Goal: Information Seeking & Learning: Check status

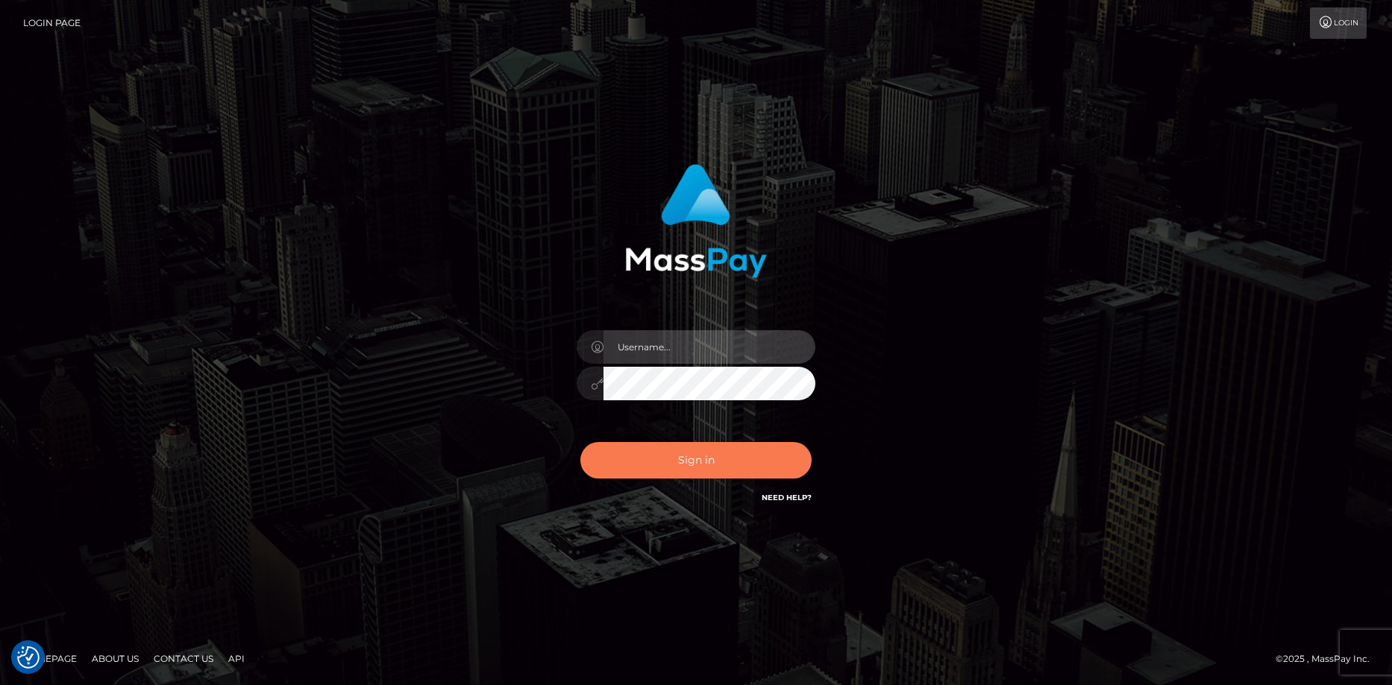
type input "Eduard Gavrilescu"
click at [655, 456] on button "Sign in" at bounding box center [695, 460] width 231 height 37
type input "Eduard Gavrilescu"
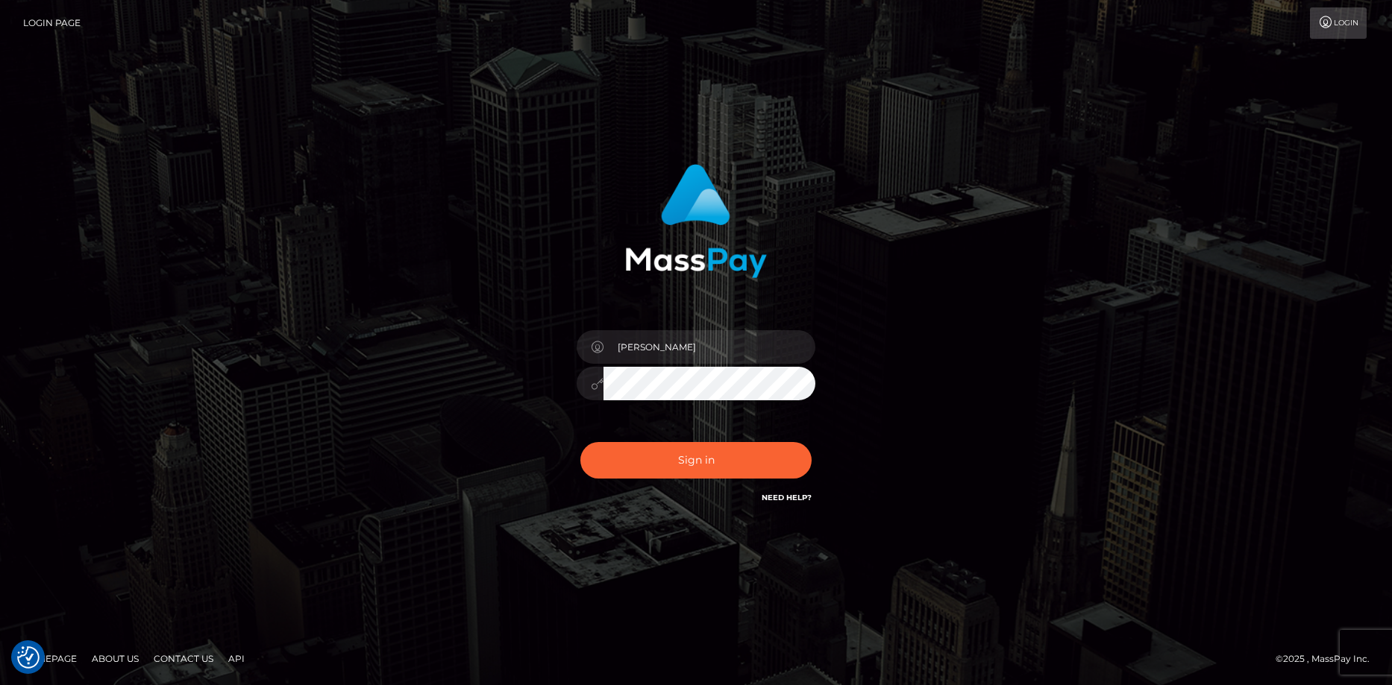
click at [650, 437] on div "Sign in Need Help?" at bounding box center [695, 466] width 261 height 66
click at [650, 445] on button "Sign in" at bounding box center [695, 460] width 231 height 37
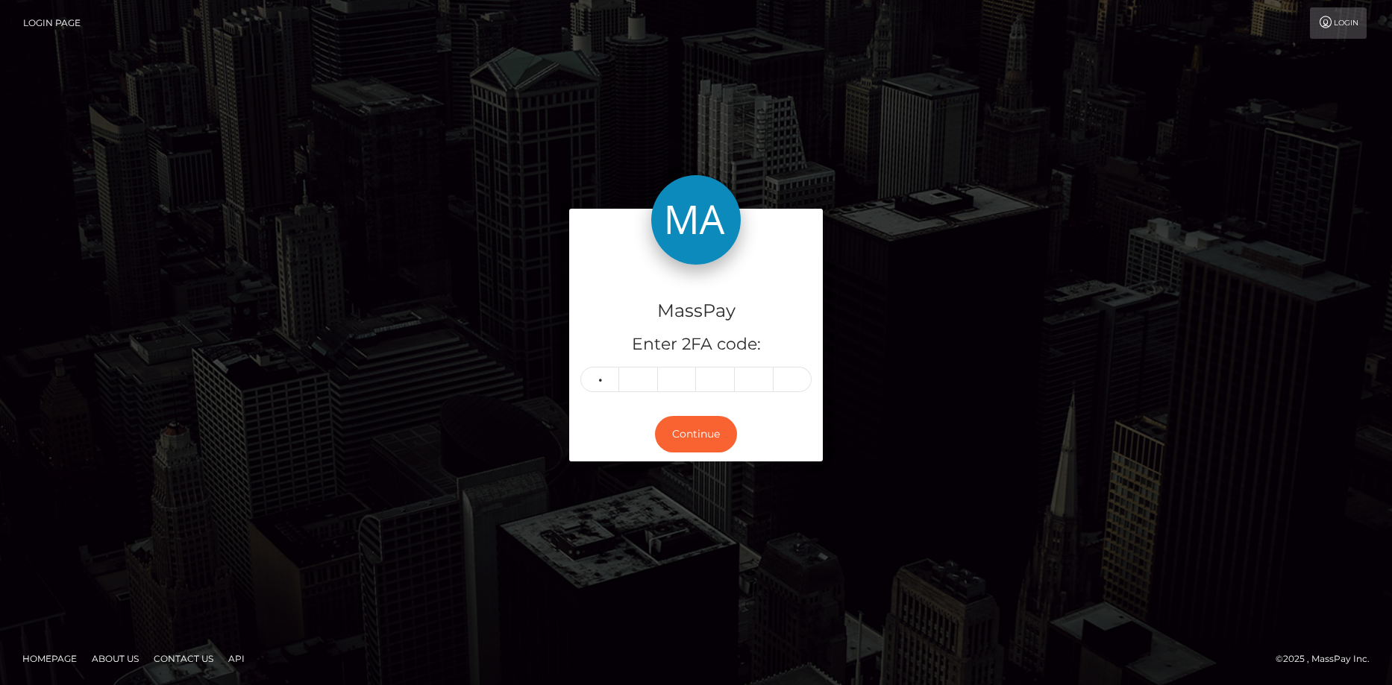
type input "7"
type input "2"
type input "4"
type input "8"
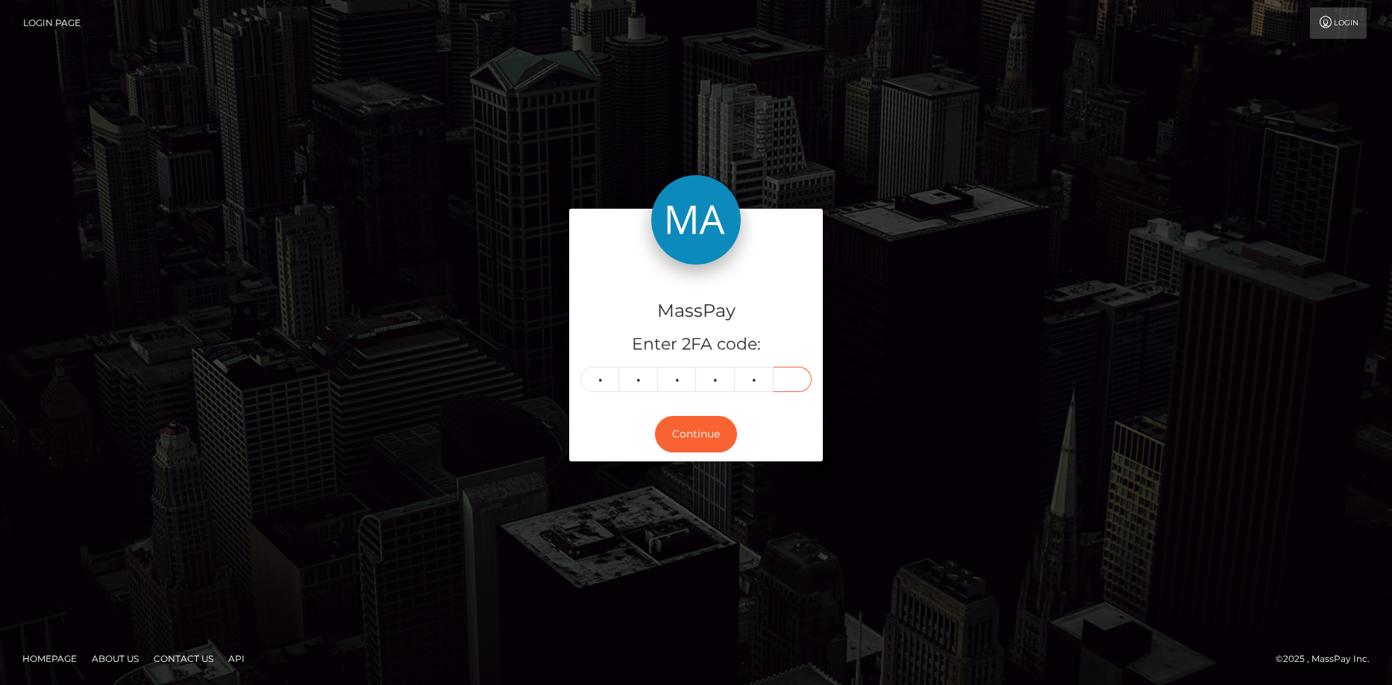
type input "3"
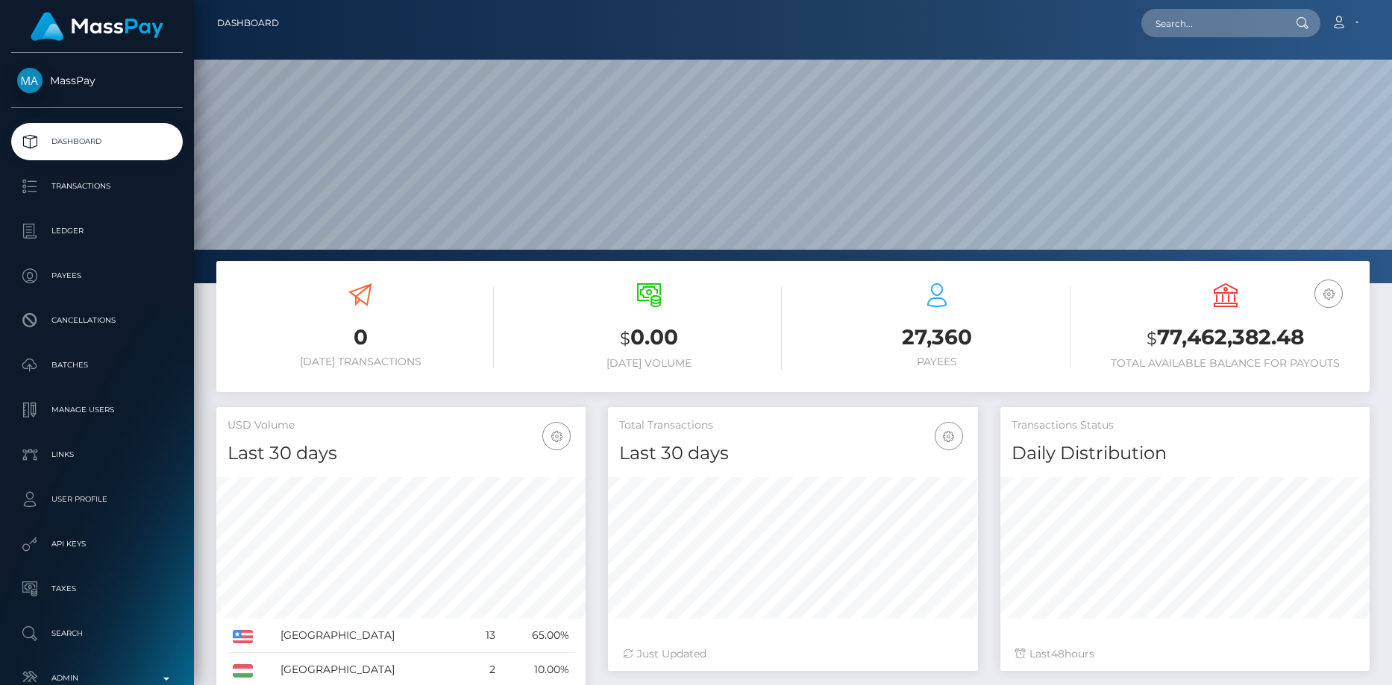
scroll to position [265, 370]
drag, startPoint x: 1191, startPoint y: 46, endPoint x: 1190, endPoint y: 11, distance: 35.1
click at [1191, 45] on div "Dashboard Loading... Loading..." at bounding box center [793, 342] width 1198 height 685
click at [1190, 11] on input "text" at bounding box center [1211, 23] width 140 height 28
paste input "105301"
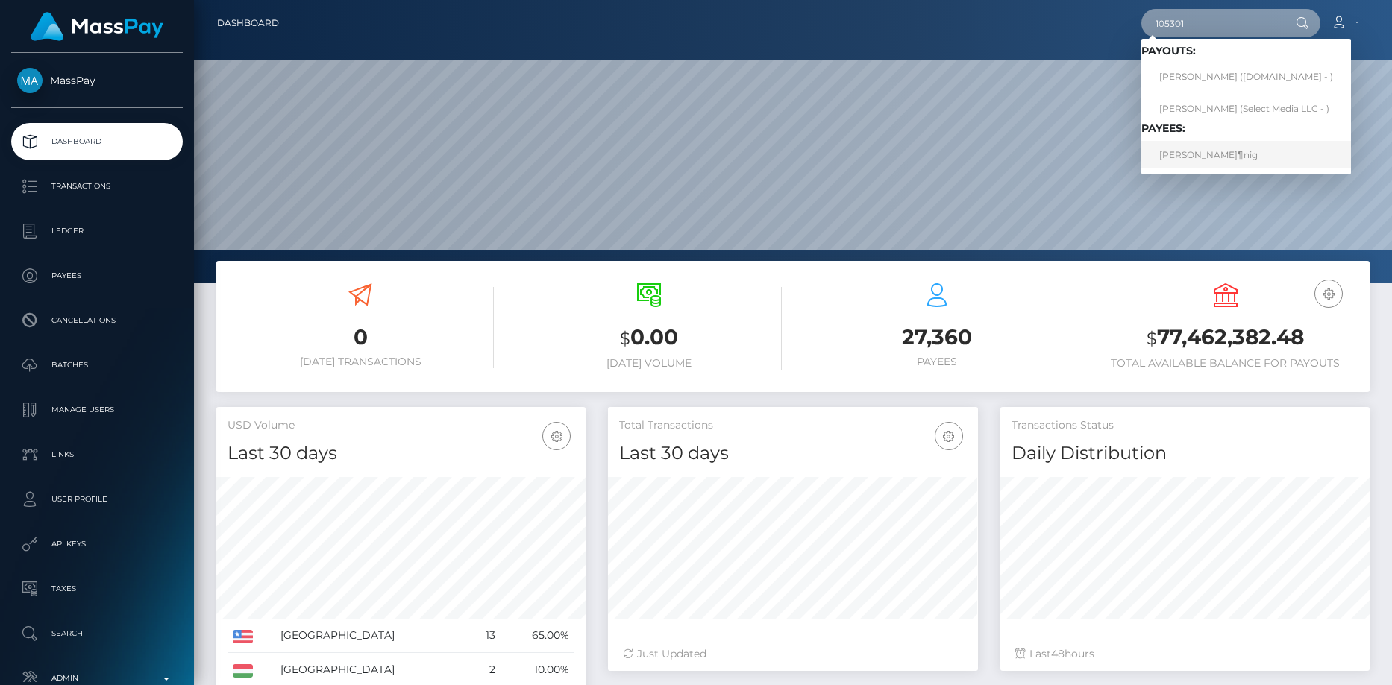
type input "105301"
click at [1239, 149] on link "Martina KÃ¶nig" at bounding box center [1246, 155] width 210 height 28
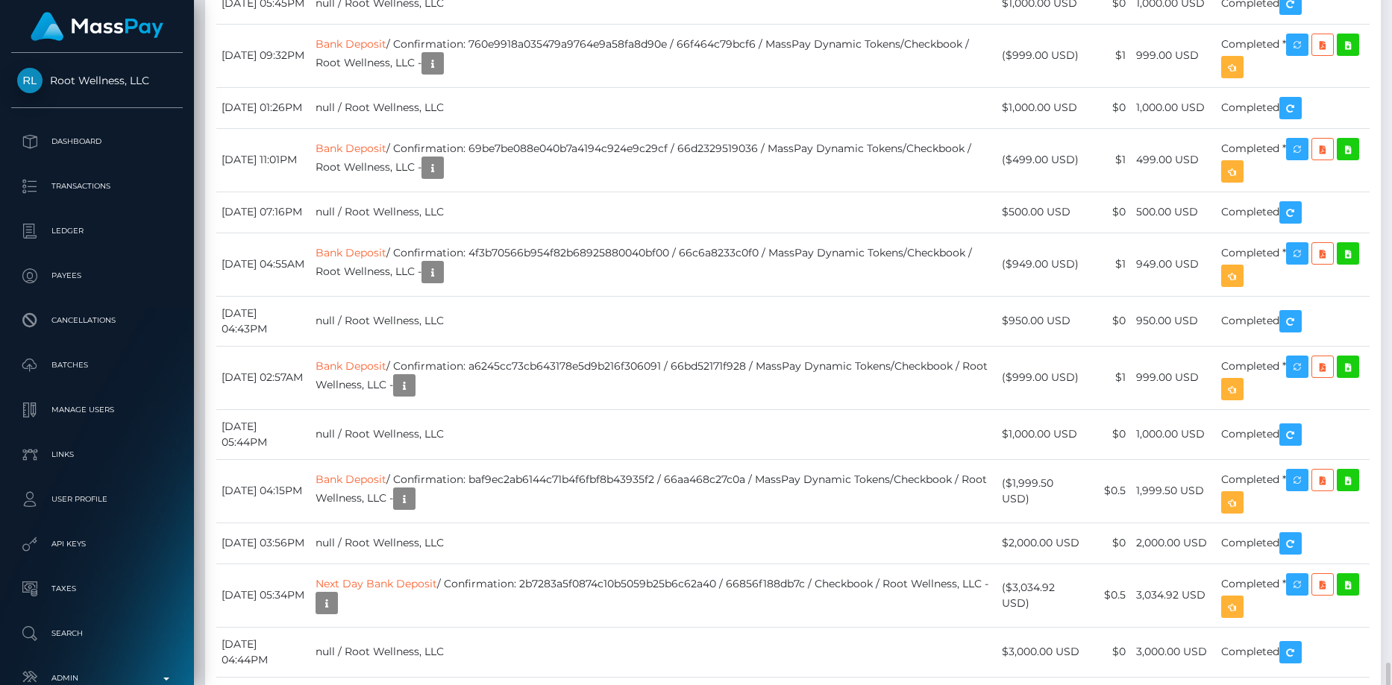
scroll to position [4177, 0]
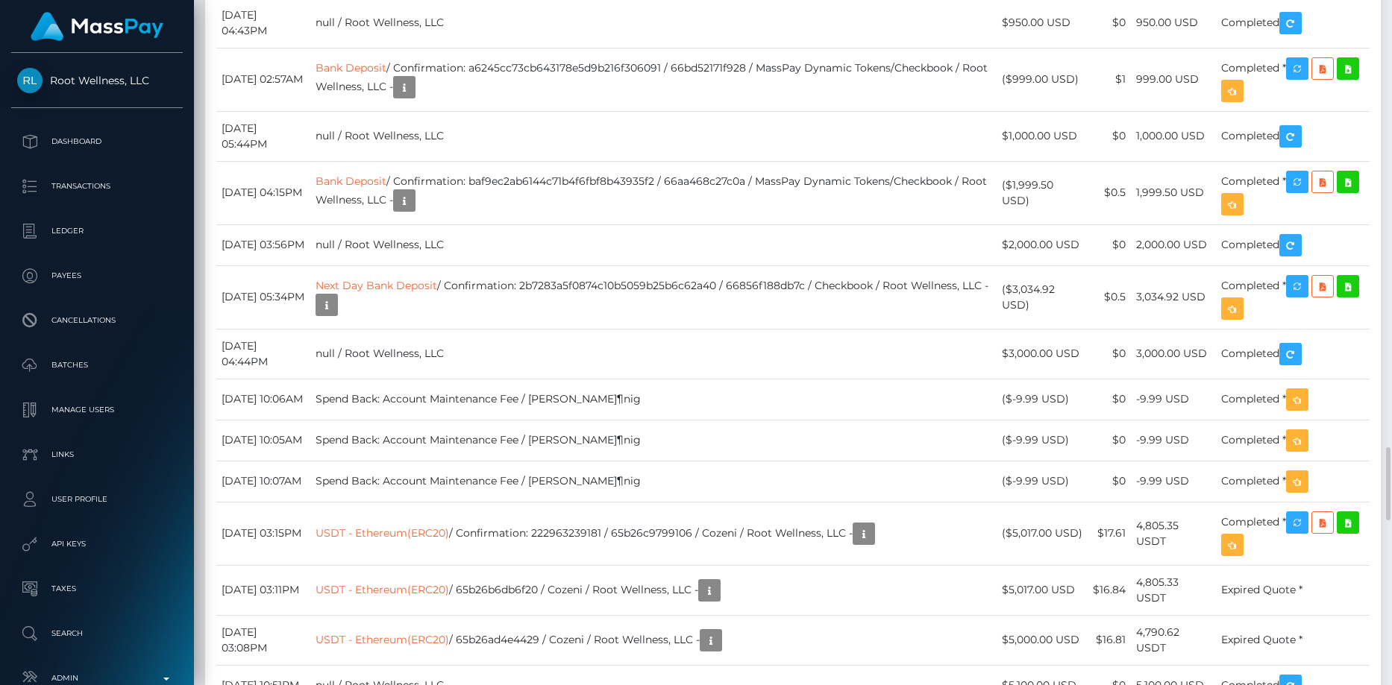
copy td "ostg3rv8j7rg"
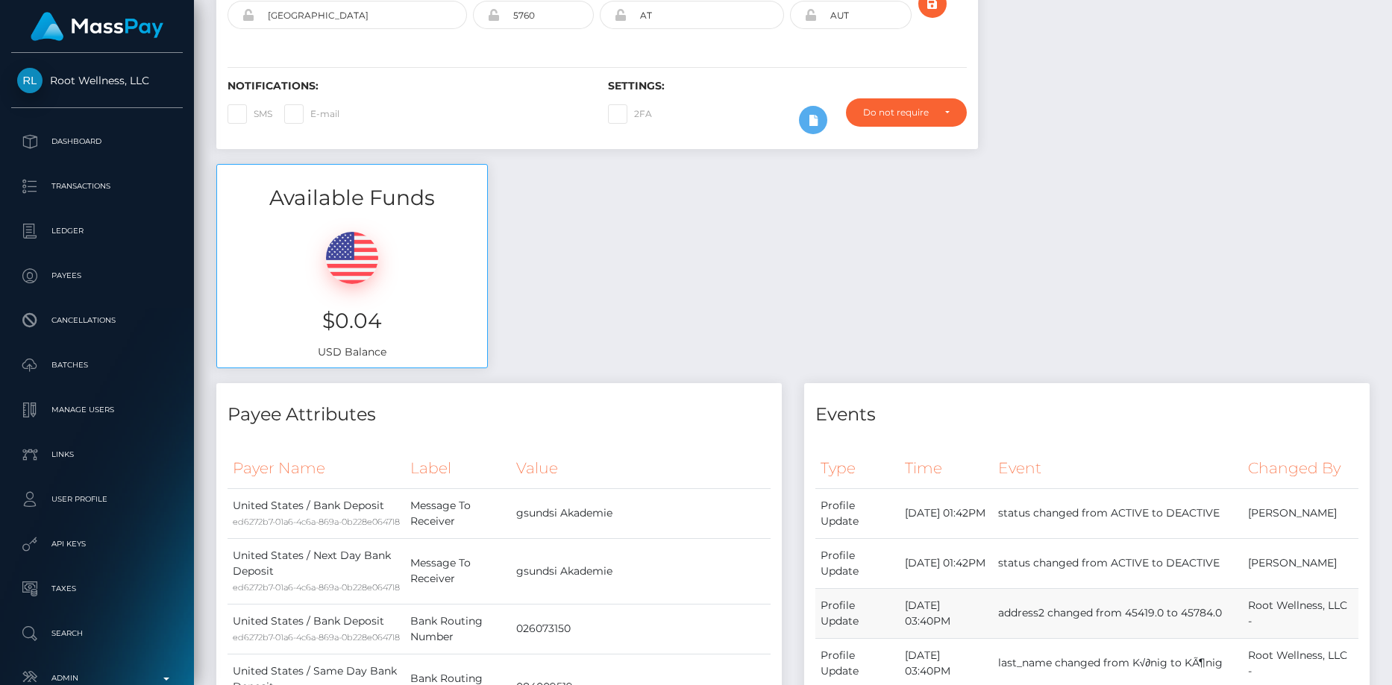
scroll to position [0, 0]
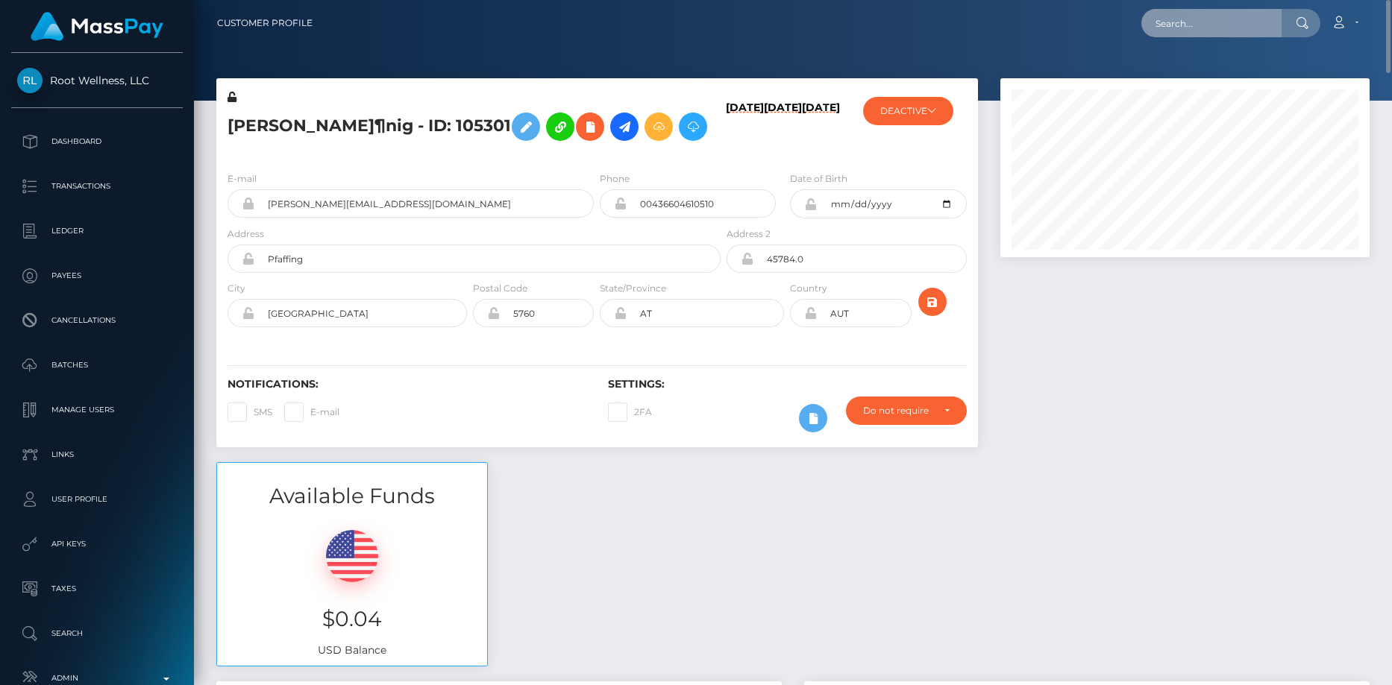
click at [1227, 32] on input "text" at bounding box center [1211, 23] width 140 height 28
paste input "813826378980945920_2"
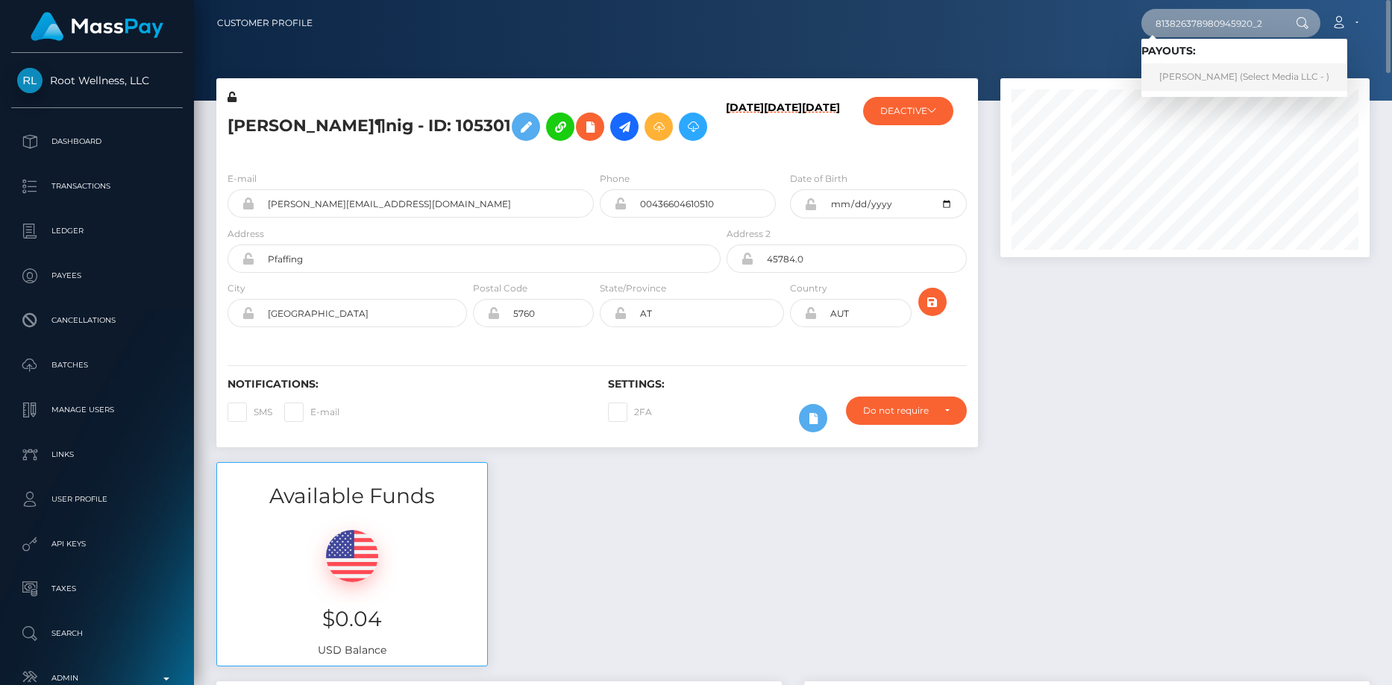
type input "813826378980945920_2"
click at [1187, 71] on link "Caressa Smith (Select Media LLC - )" at bounding box center [1244, 77] width 206 height 28
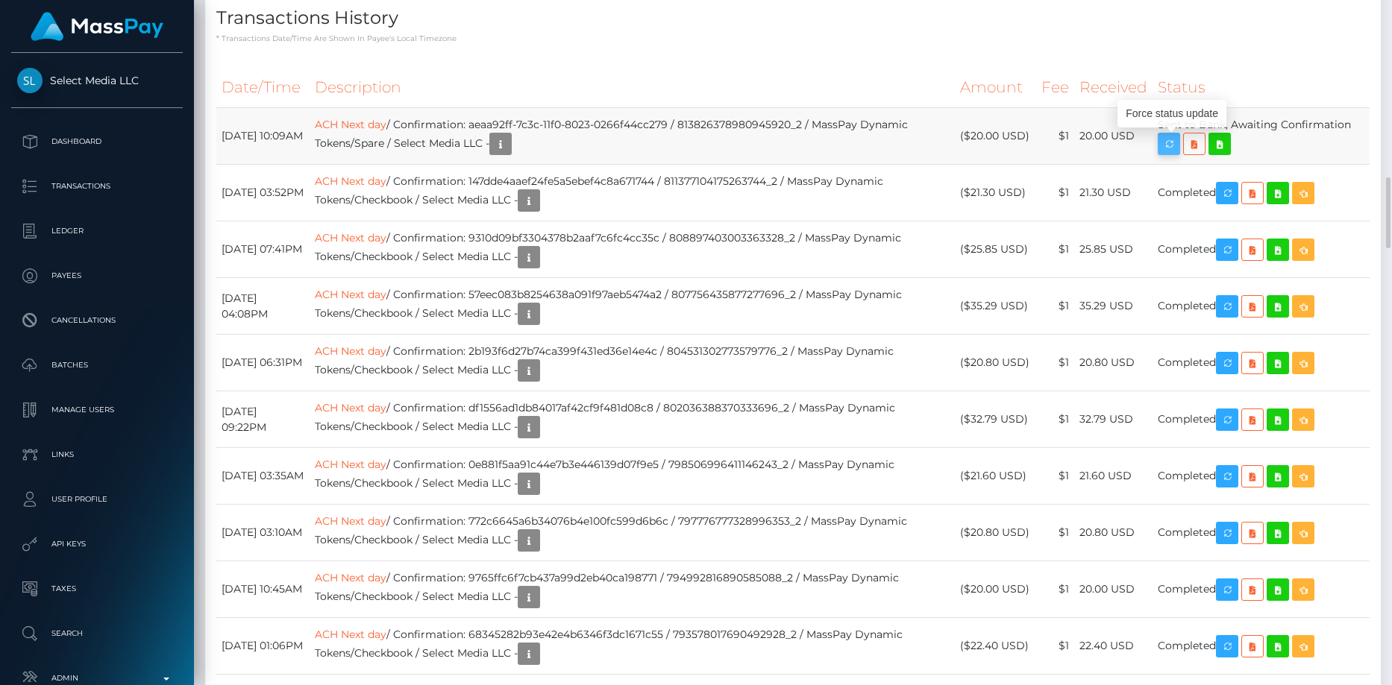
scroll to position [179, 370]
click at [1177, 147] on icon "button" at bounding box center [1169, 144] width 18 height 19
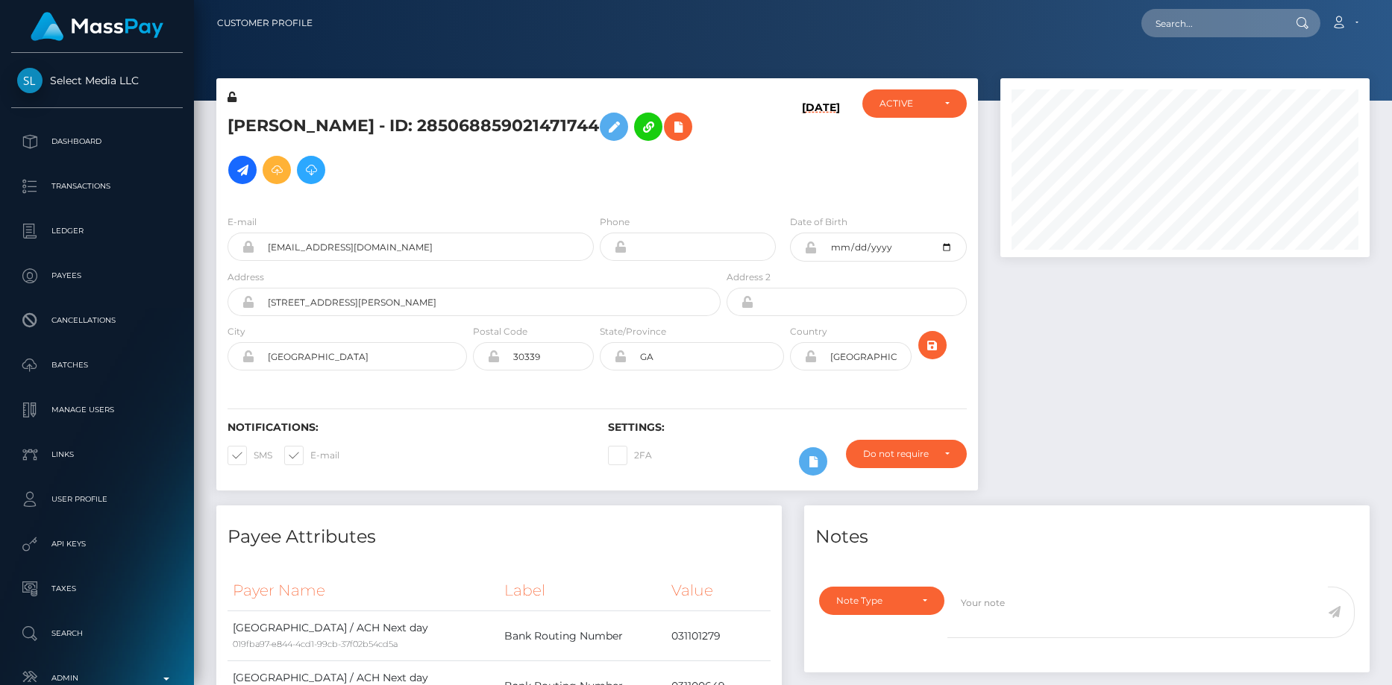
scroll to position [179, 370]
click at [1169, 7] on div "Loading... Loading... Account Edit Profile Logout" at bounding box center [846, 22] width 1044 height 31
click at [1182, 19] on input "text" at bounding box center [1211, 23] width 140 height 28
paste input "8ac8fd28-7c44-11f0-8023-0266f44cc279"
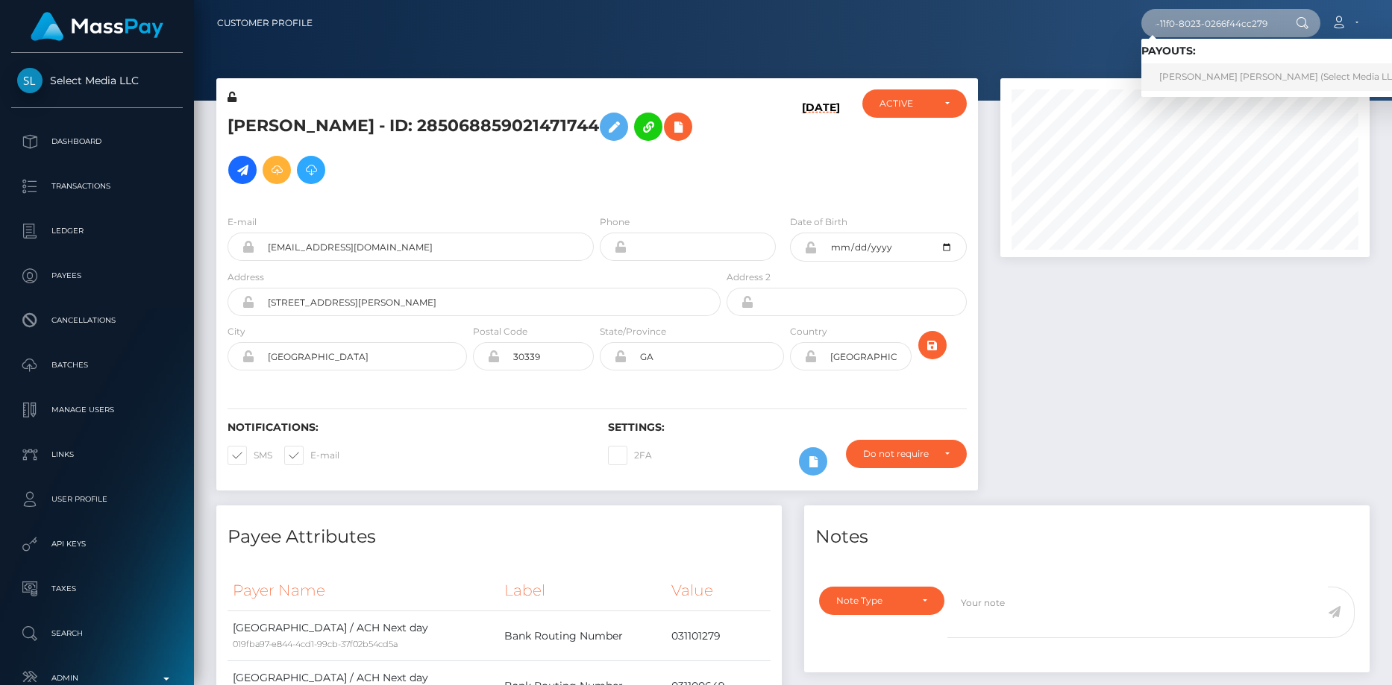
type input "8ac8fd28-7c44-11f0-8023-0266f44cc279"
click at [1187, 80] on link "IMANI LAVON Bell (Select Media LLC - )" at bounding box center [1284, 77] width 286 height 28
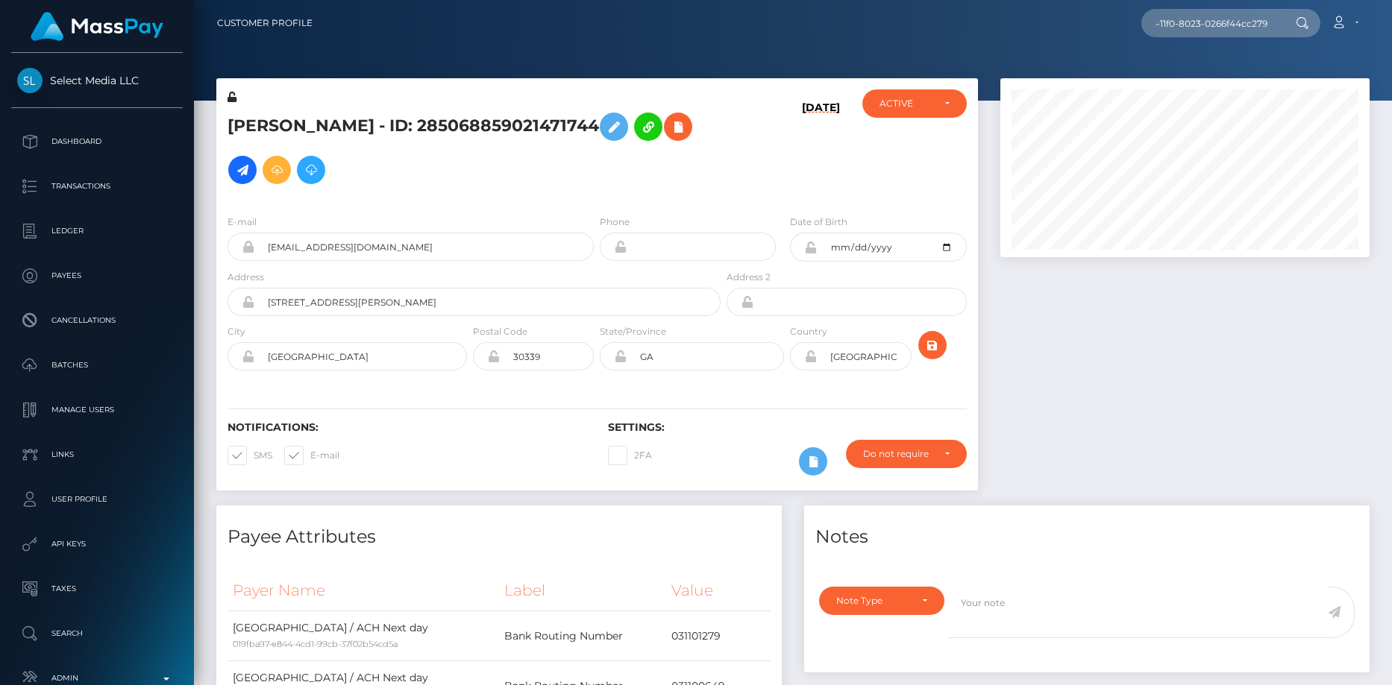
scroll to position [0, 0]
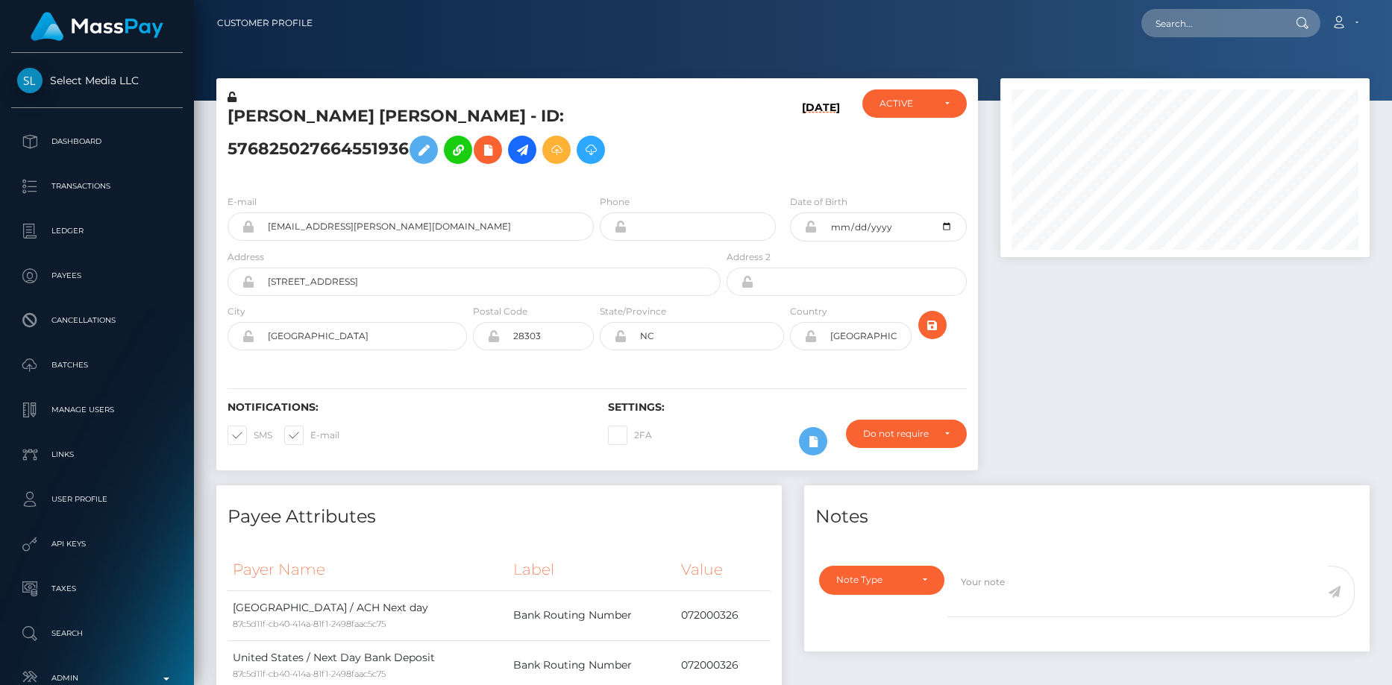
scroll to position [179, 370]
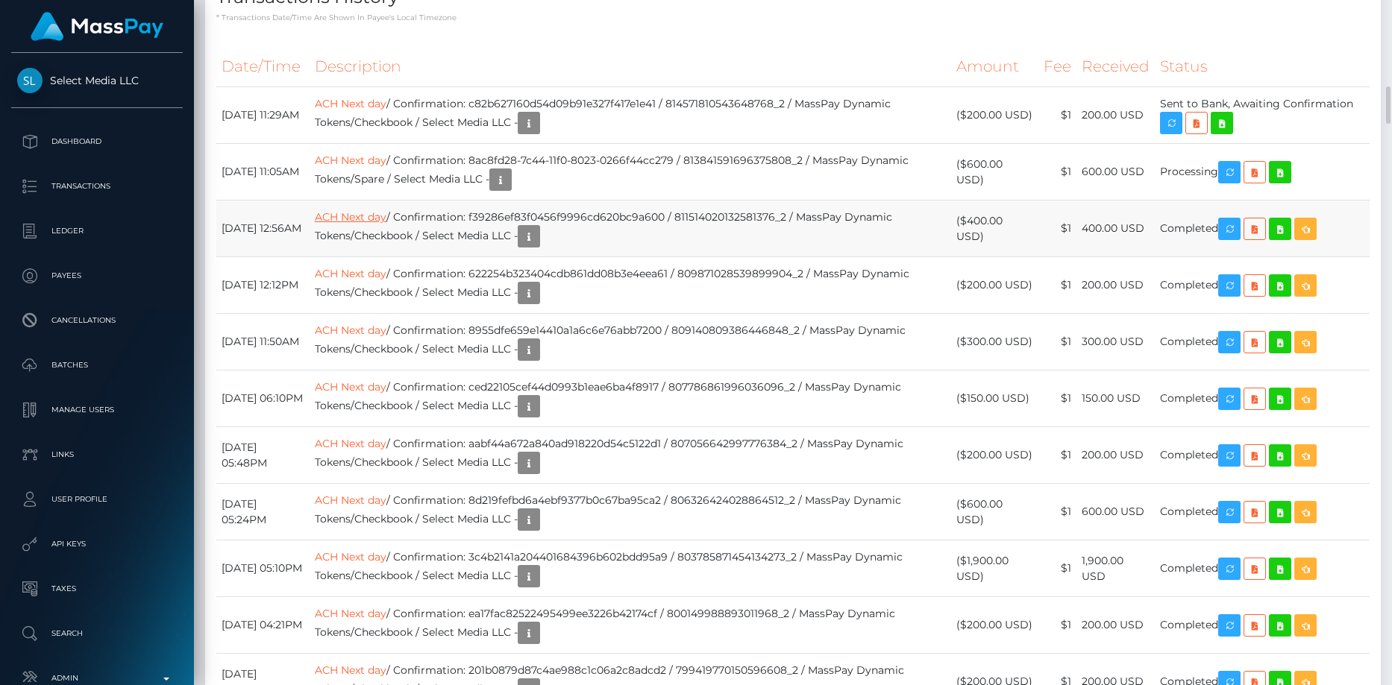
click at [386, 224] on link "ACH Next day" at bounding box center [351, 216] width 72 height 13
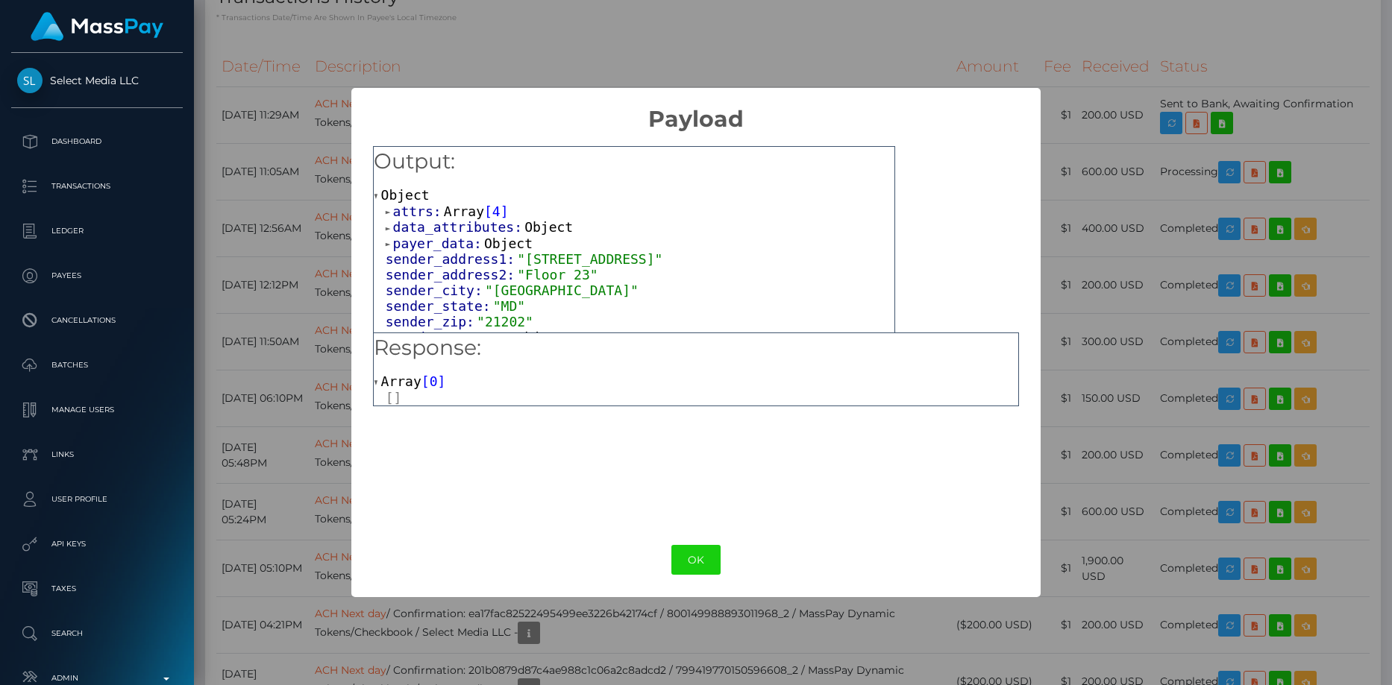
click at [458, 219] on span "Array" at bounding box center [464, 212] width 40 height 16
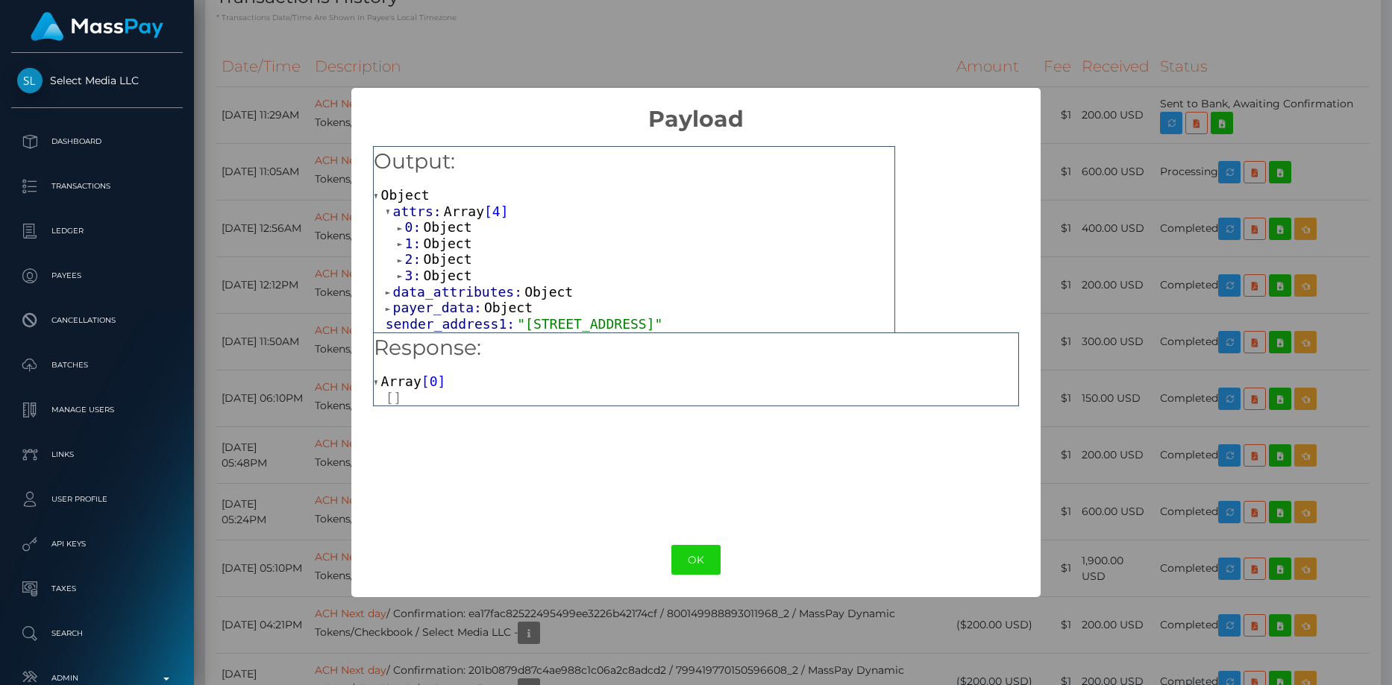
click at [427, 282] on span "Object" at bounding box center [447, 276] width 48 height 16
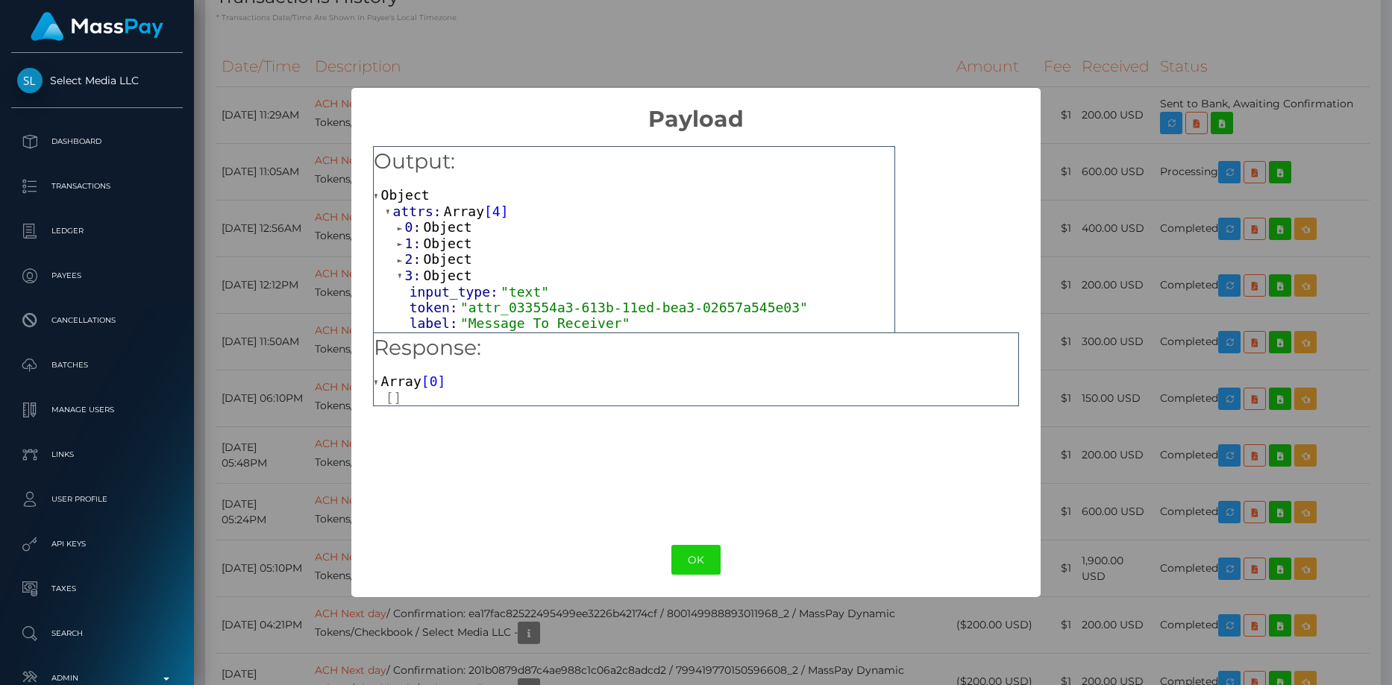
click at [437, 267] on span "Object" at bounding box center [447, 259] width 48 height 16
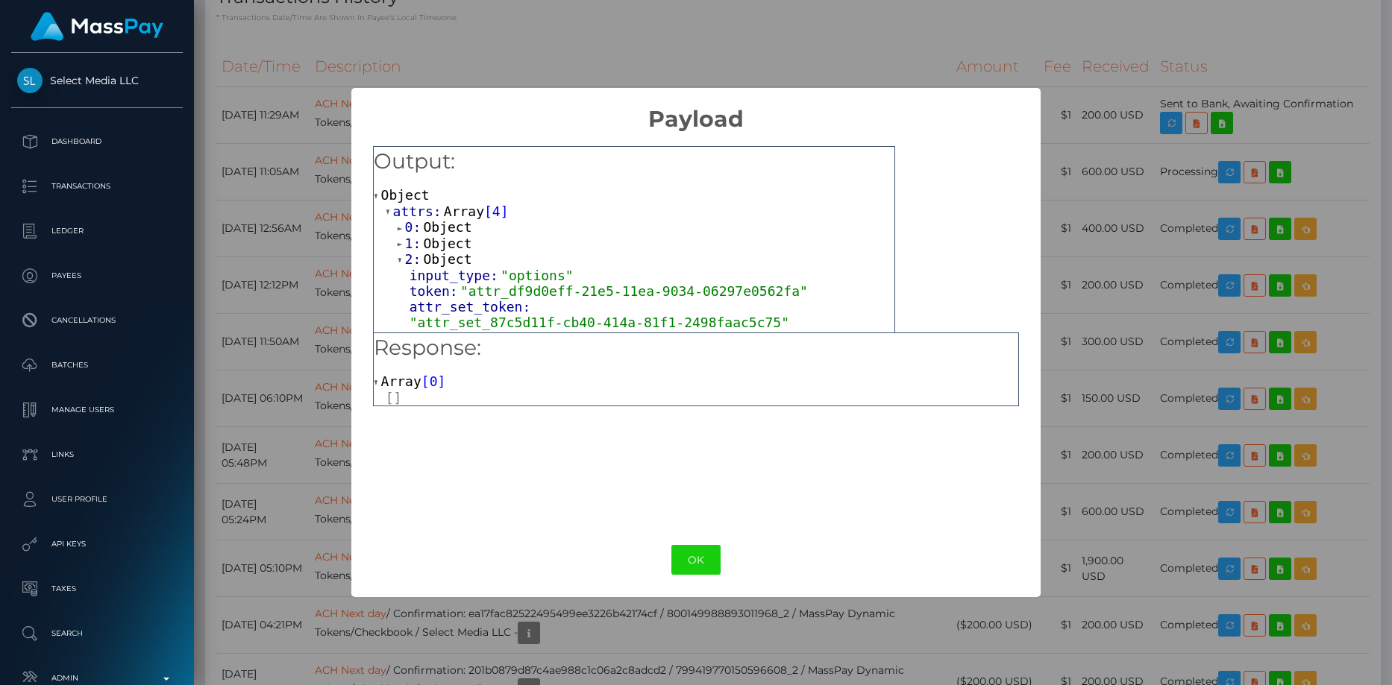
click at [442, 243] on span "Object" at bounding box center [447, 244] width 48 height 16
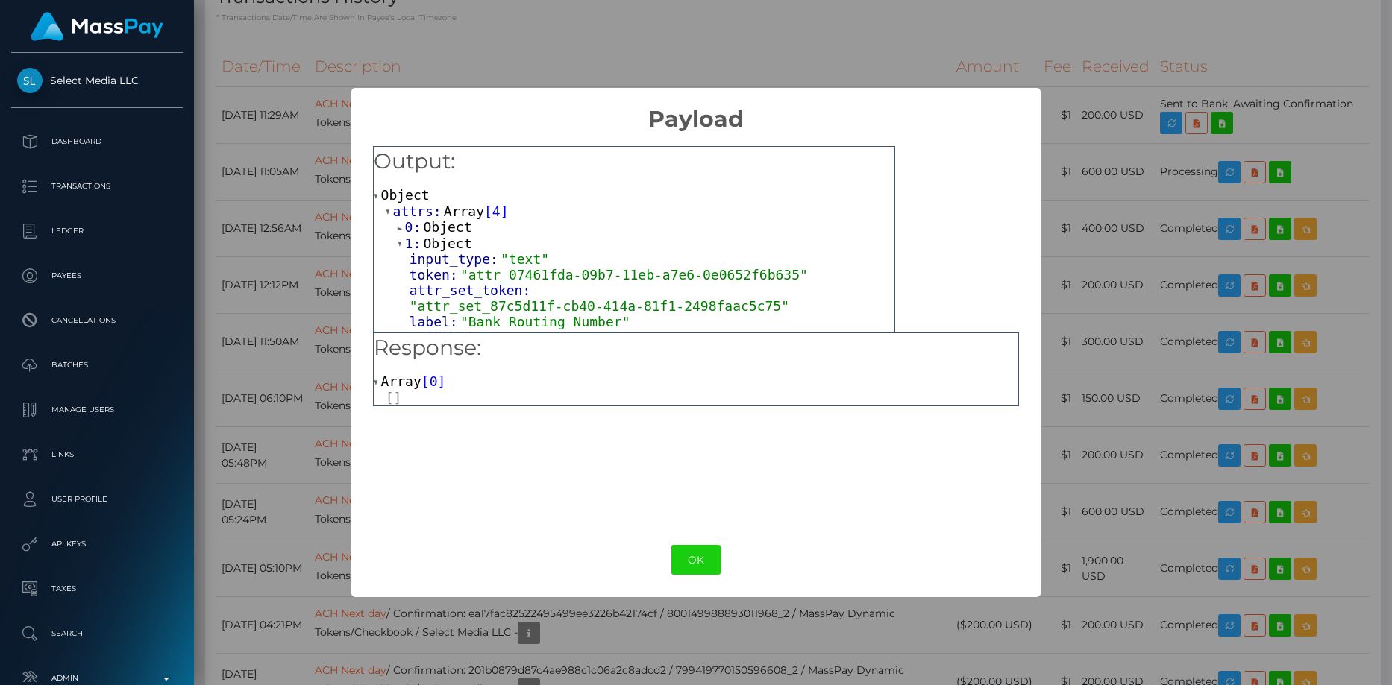
click at [443, 231] on span "Object" at bounding box center [447, 227] width 48 height 16
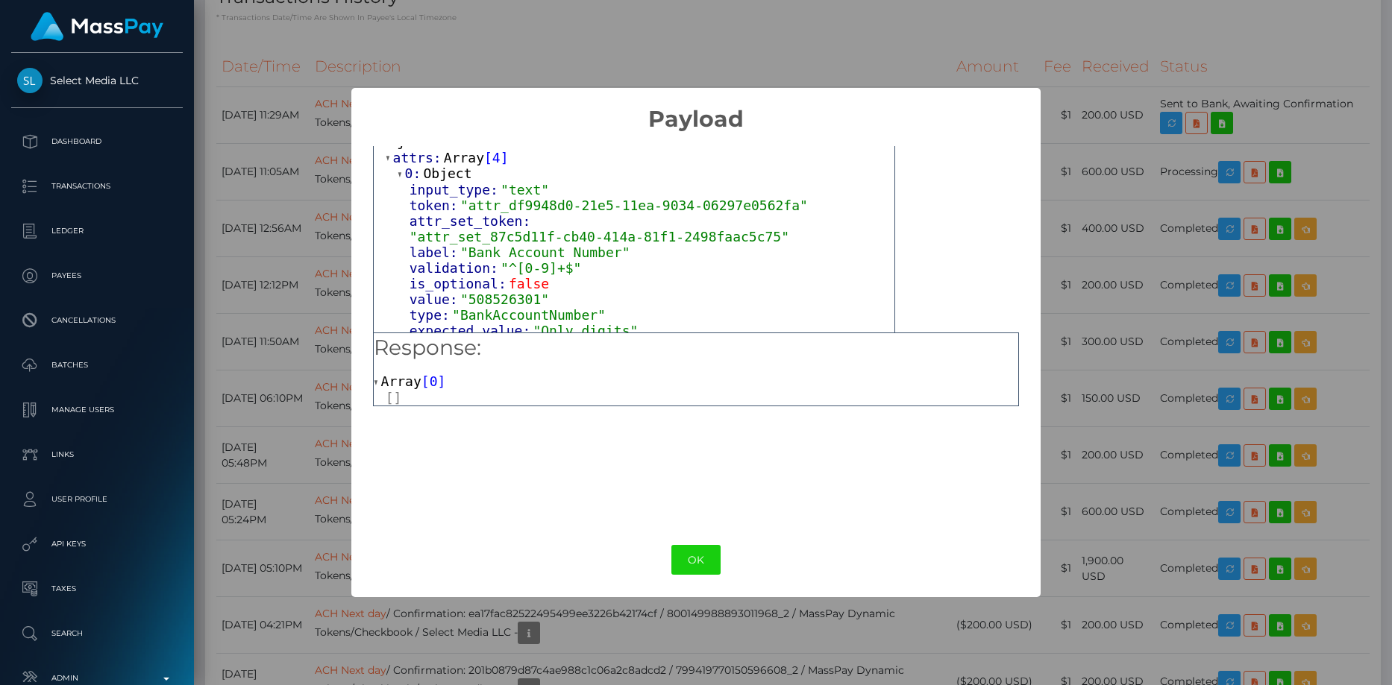
scroll to position [149, 0]
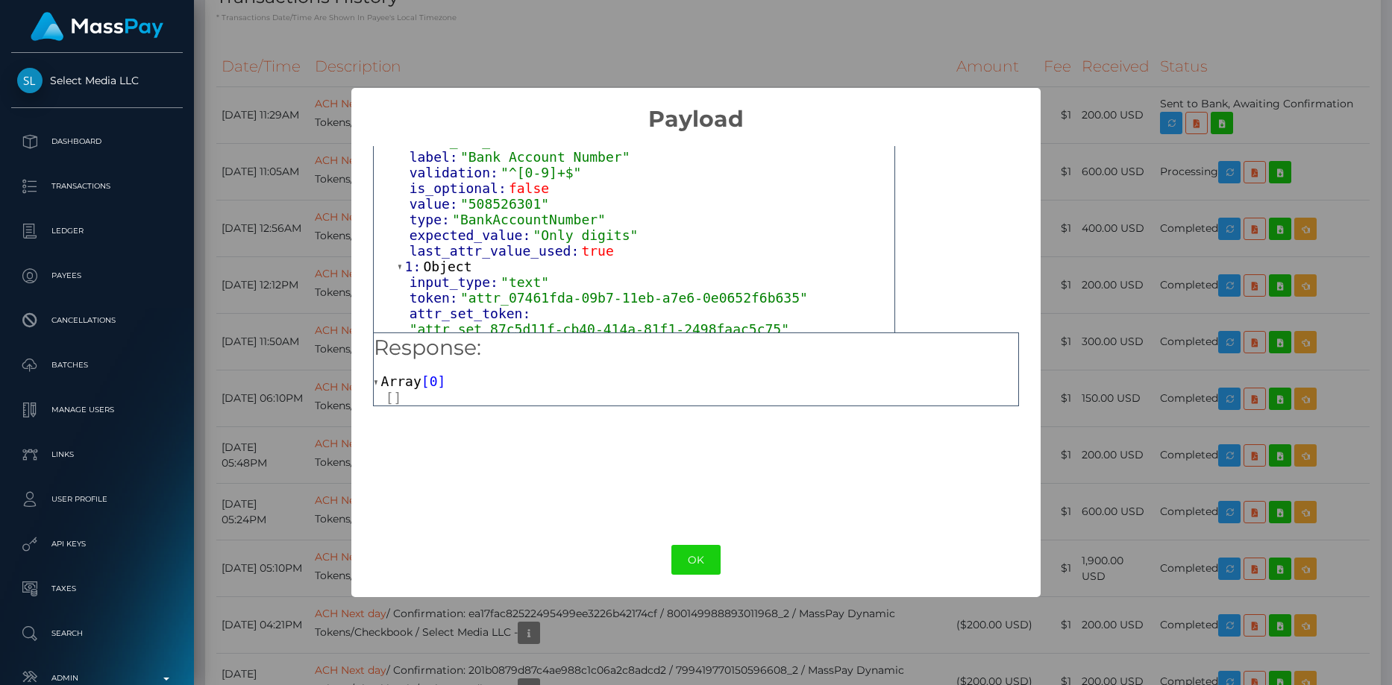
click at [503, 196] on span ""508526301"" at bounding box center [504, 204] width 89 height 16
copy span "508526301"
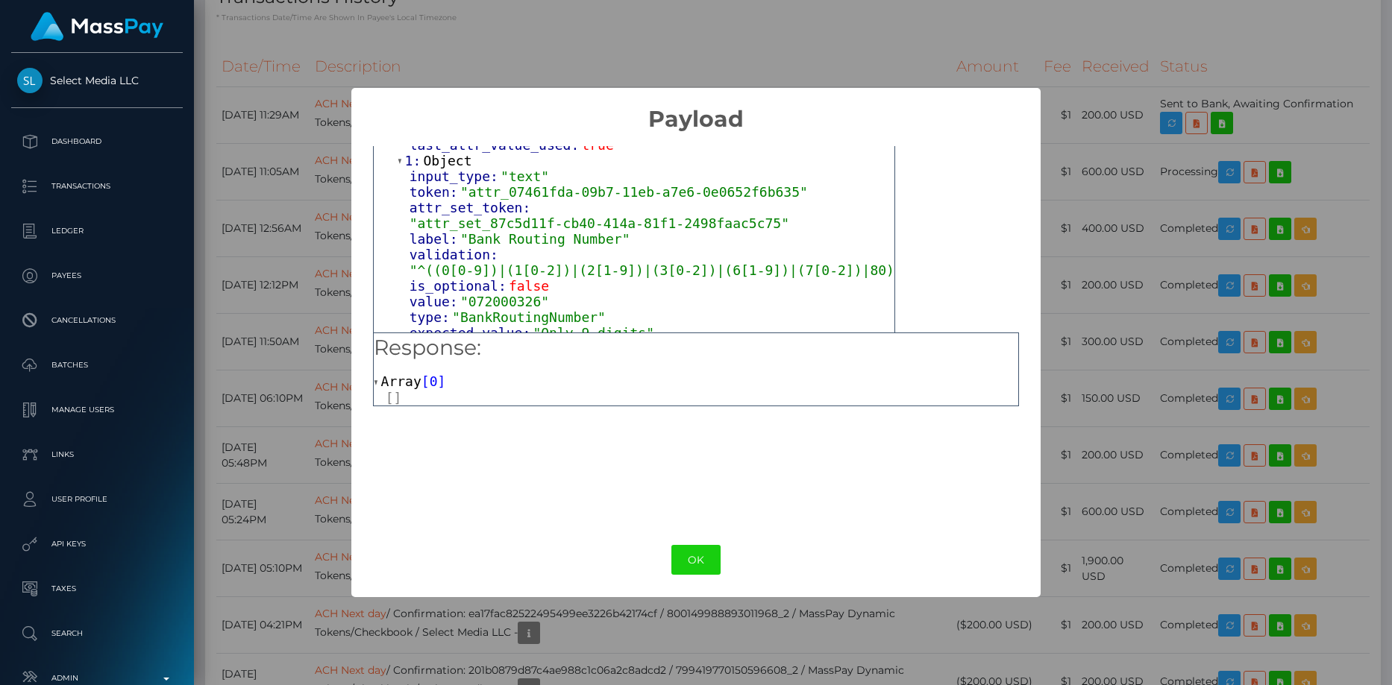
scroll to position [298, 0]
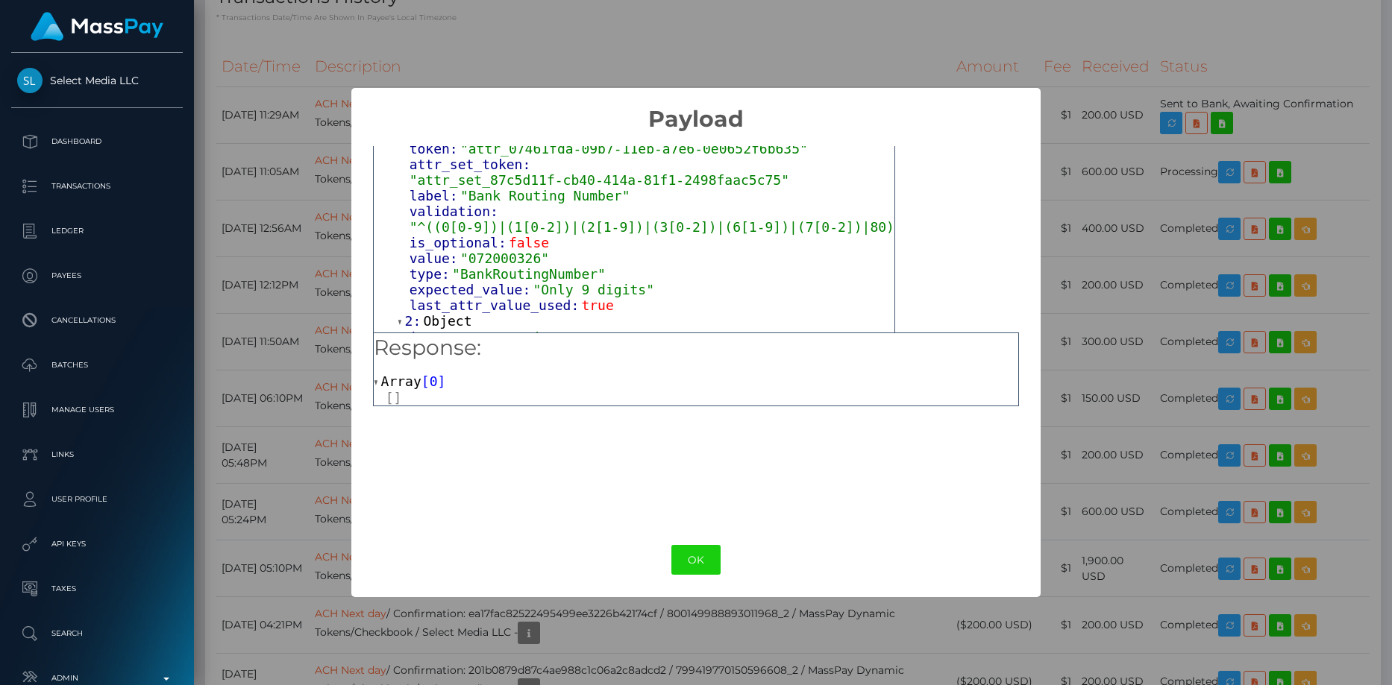
click at [297, 245] on div "× Payload Output: Object attrs: Array [ 4 ] 0: Object input_type: "text" token:…" at bounding box center [696, 342] width 1392 height 685
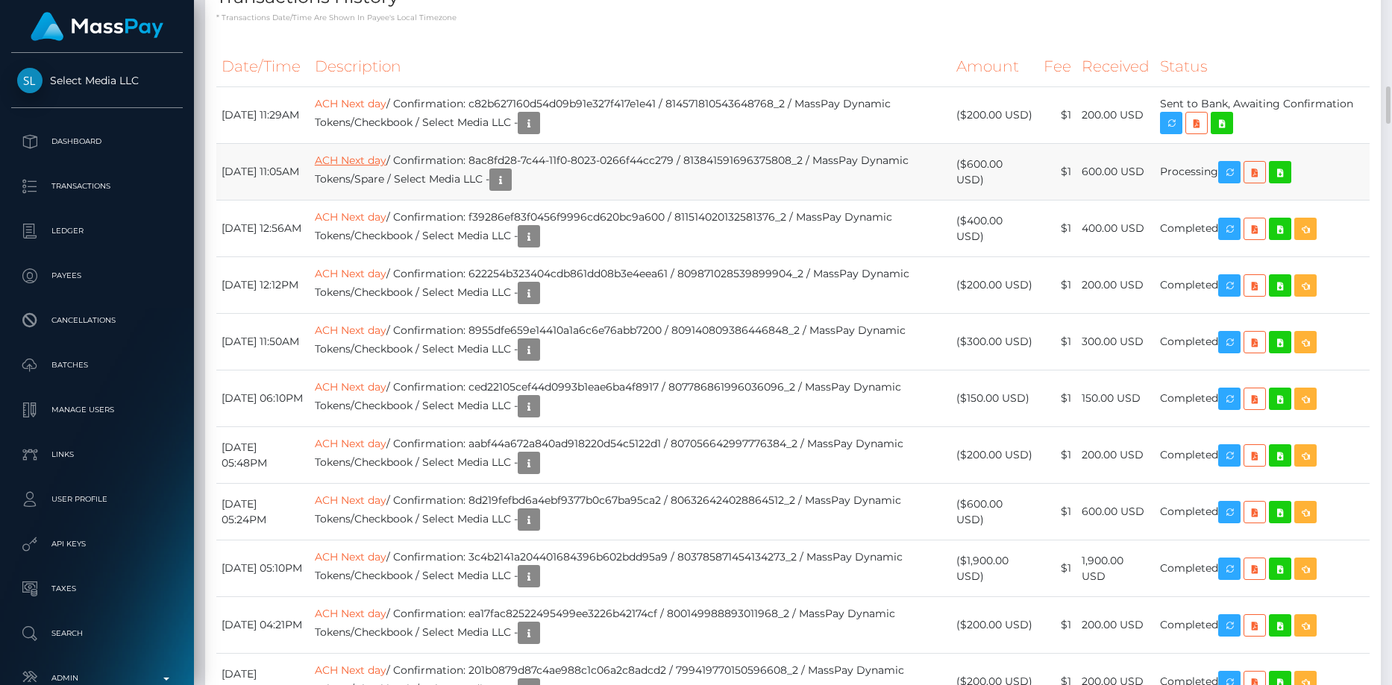
click at [386, 167] on link "ACH Next day" at bounding box center [351, 160] width 72 height 13
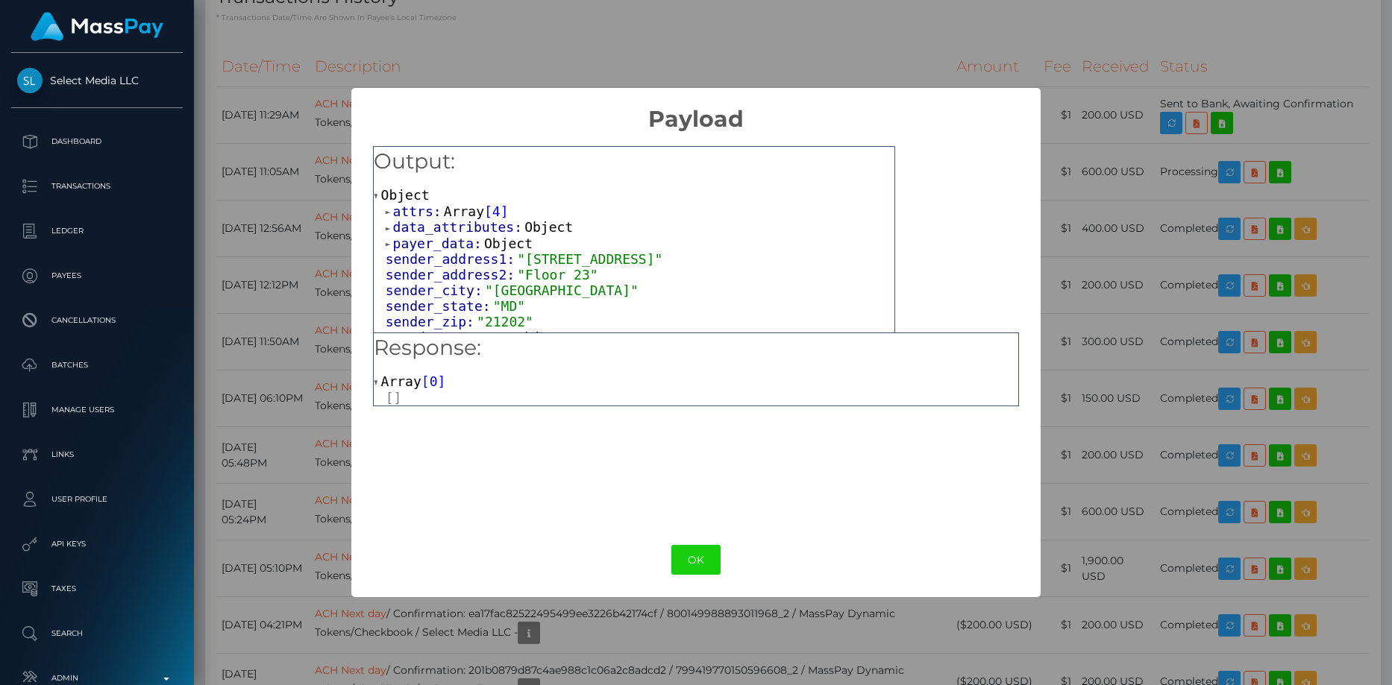
click at [449, 210] on span "Array" at bounding box center [464, 212] width 40 height 16
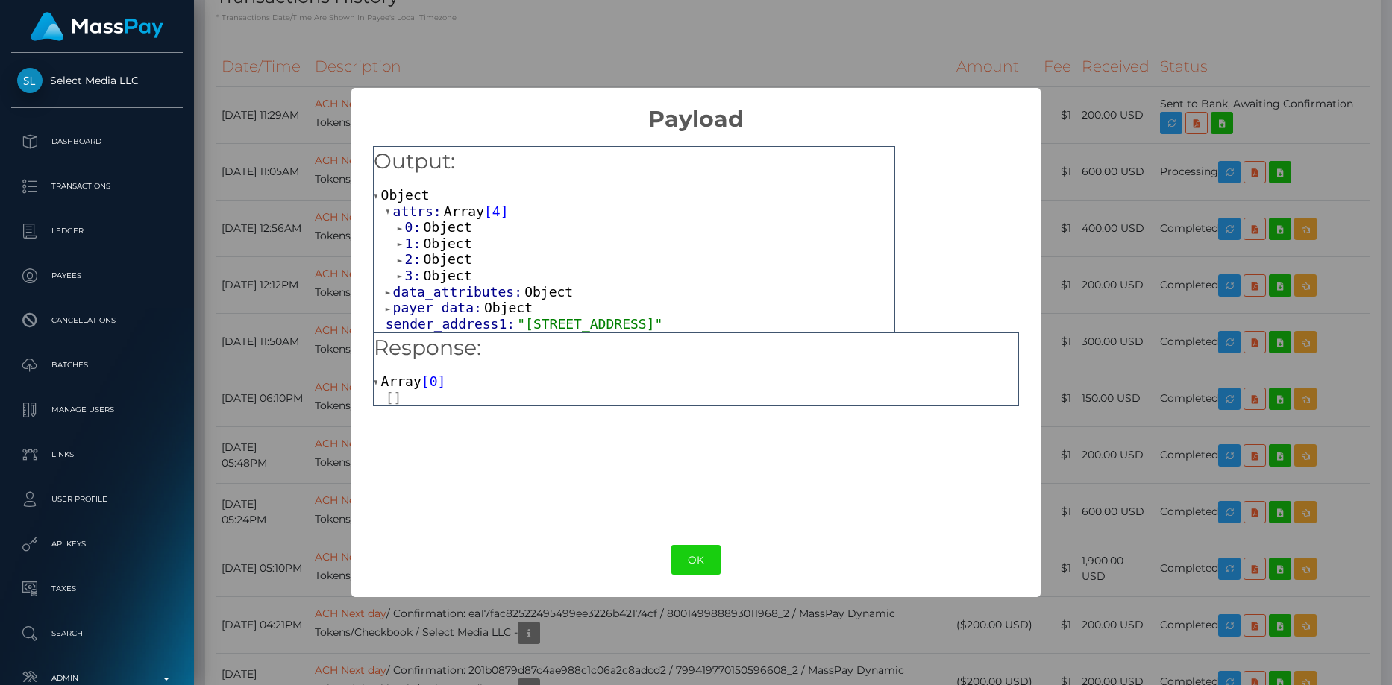
click at [450, 256] on span "Object" at bounding box center [447, 259] width 48 height 16
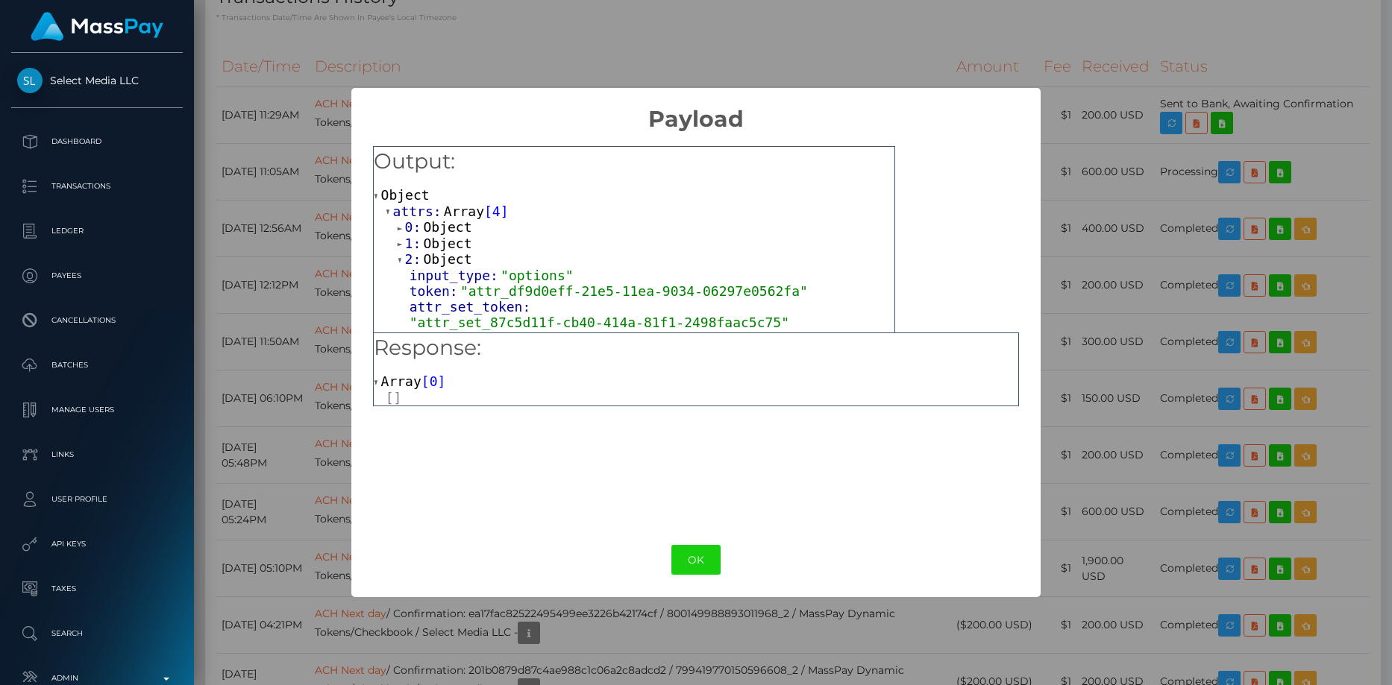
click at [447, 236] on span "Object" at bounding box center [447, 244] width 48 height 16
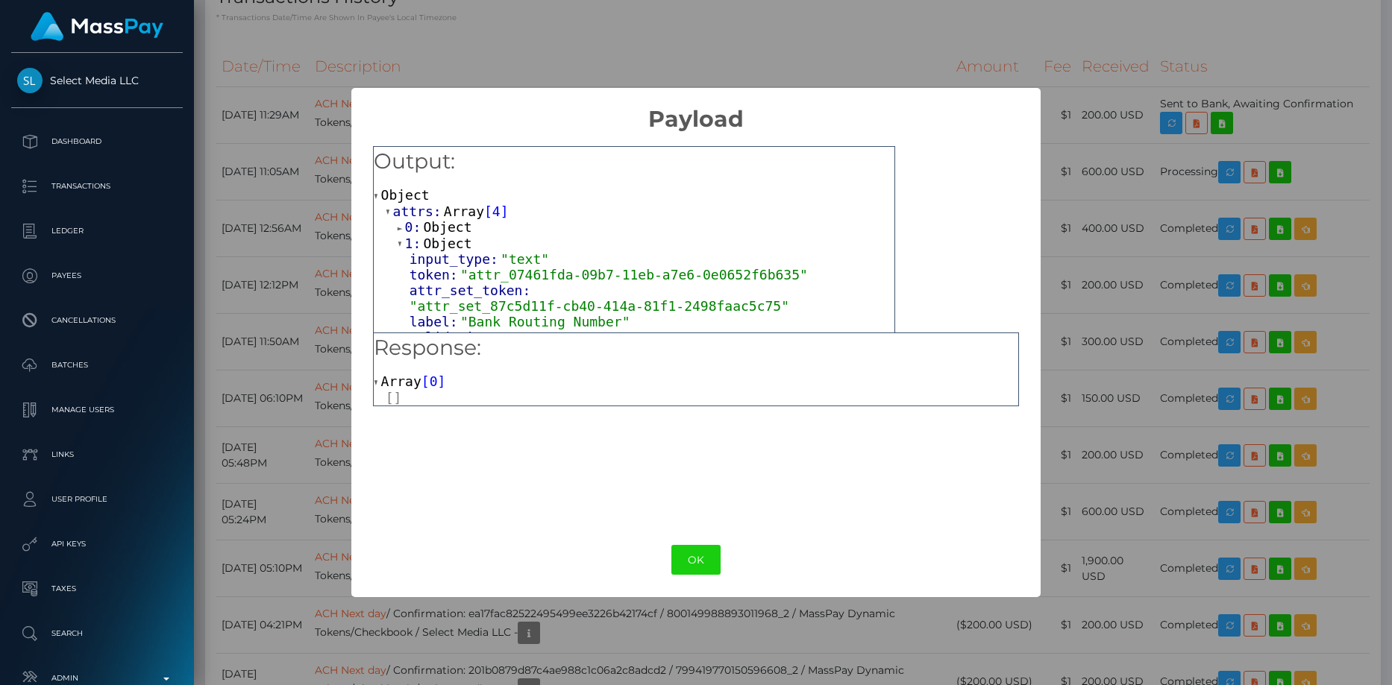
click at [448, 227] on span "Object" at bounding box center [447, 227] width 48 height 16
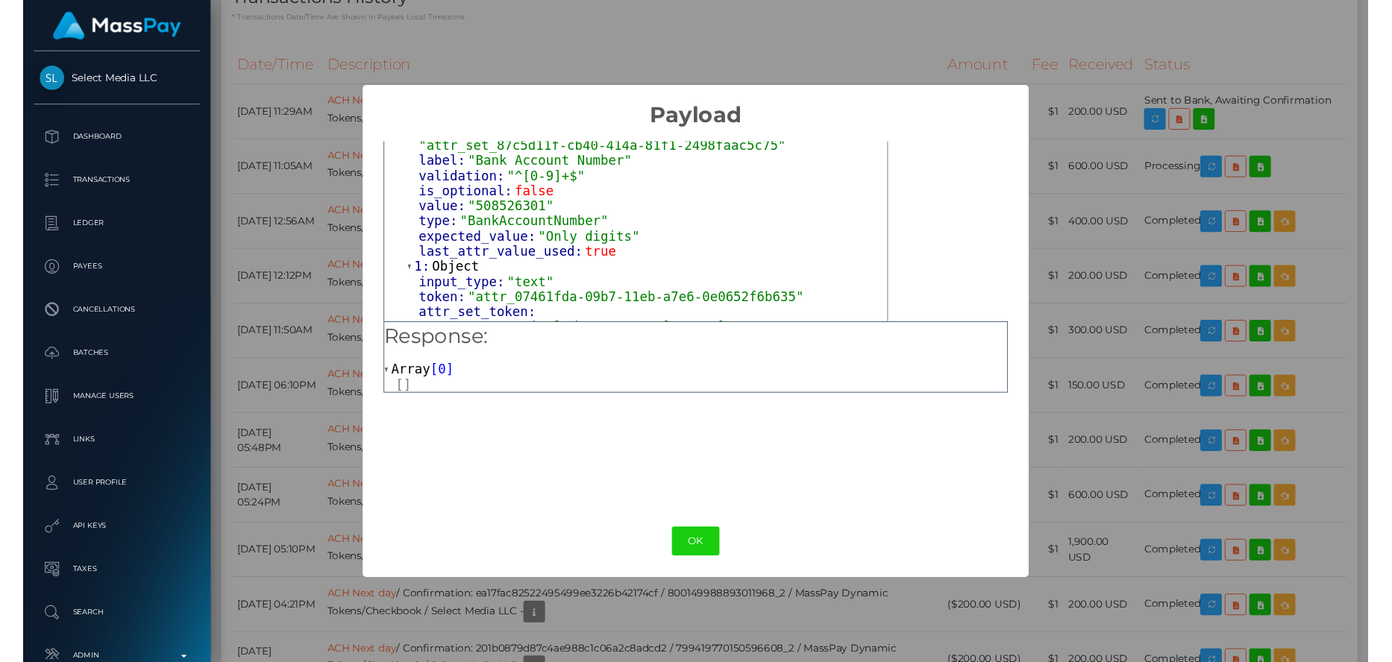
scroll to position [149, 0]
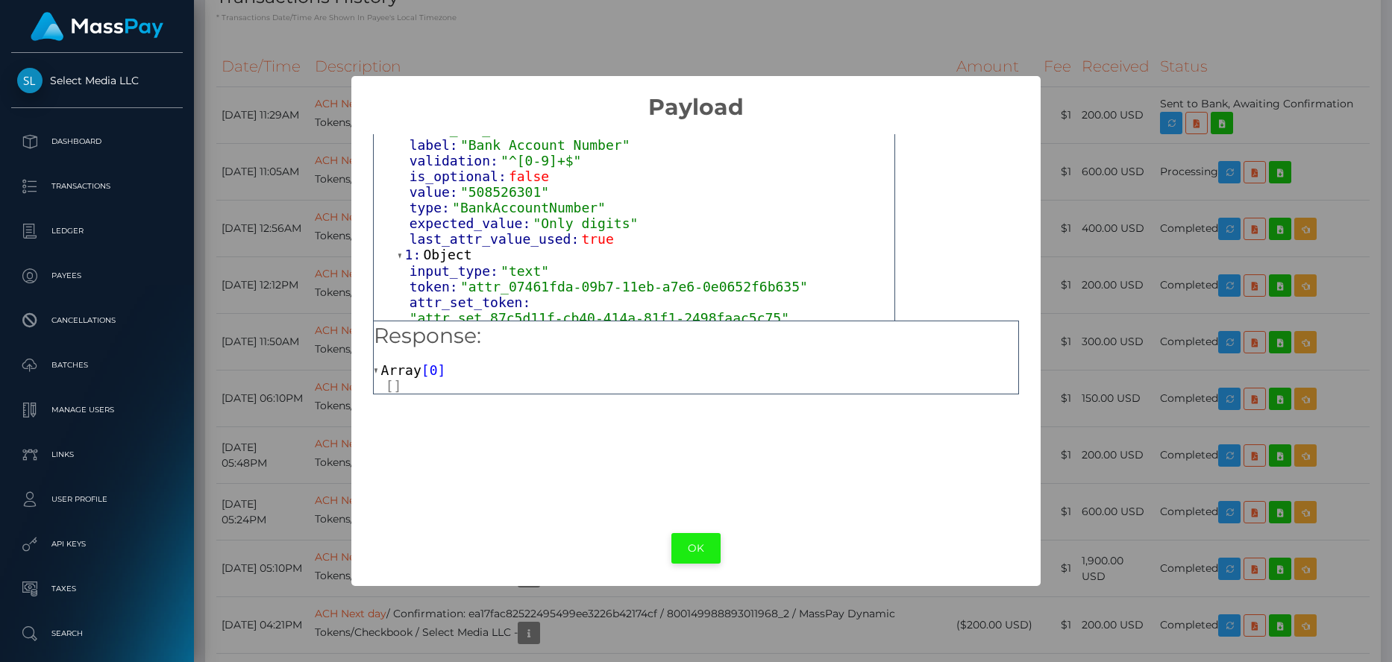
click at [703, 546] on button "OK" at bounding box center [695, 548] width 49 height 31
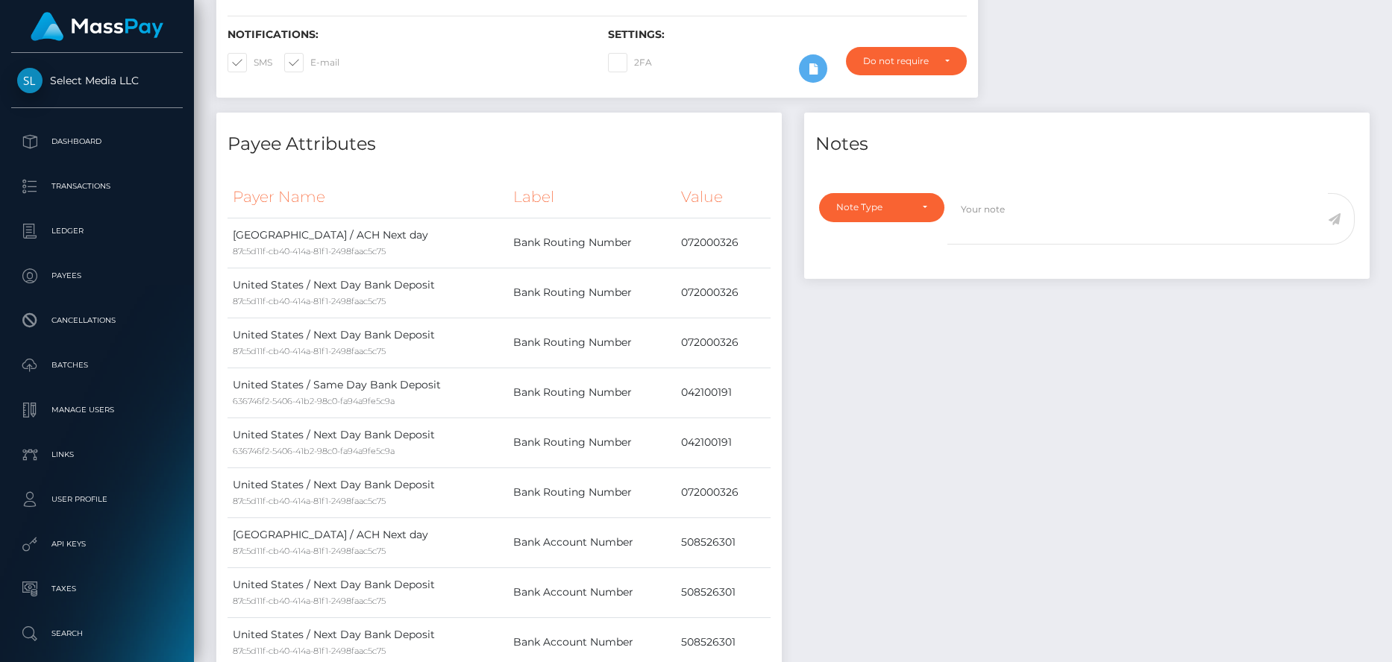
scroll to position [0, 0]
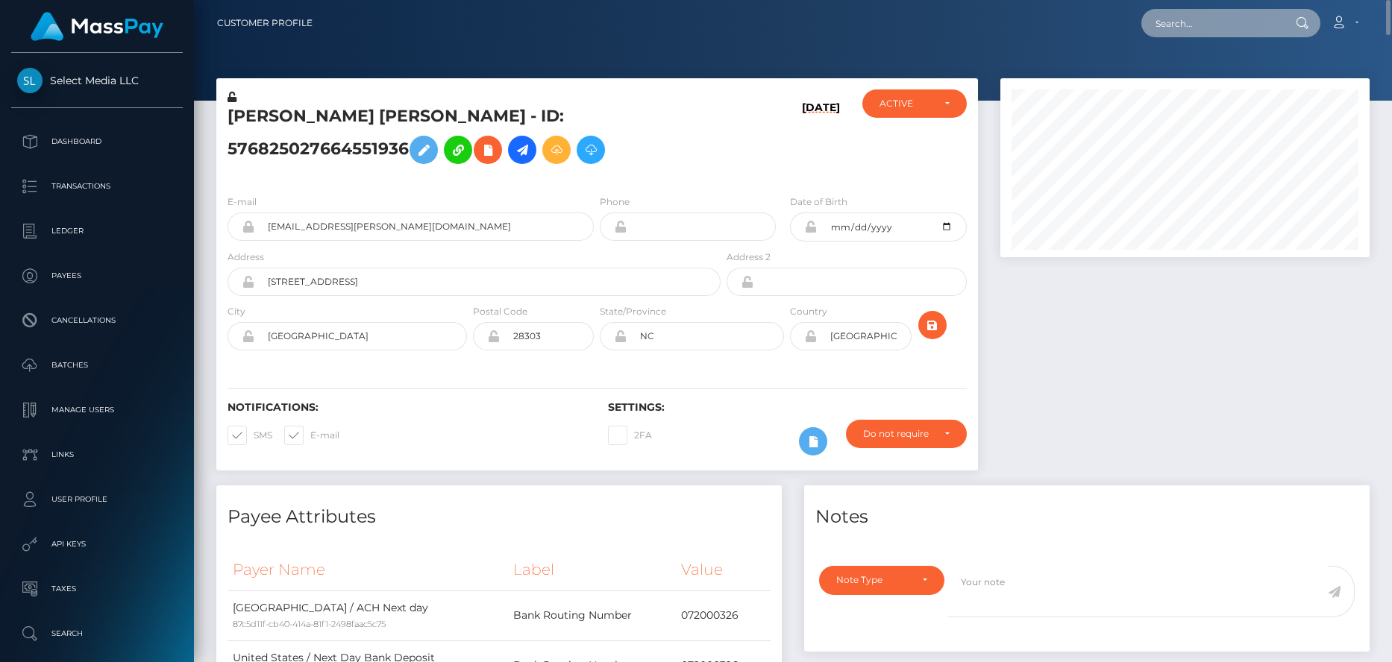
click at [1209, 9] on input "text" at bounding box center [1211, 23] width 140 height 28
paste input "8fe477b7-7c44-11f0-8023-0266f44cc279"
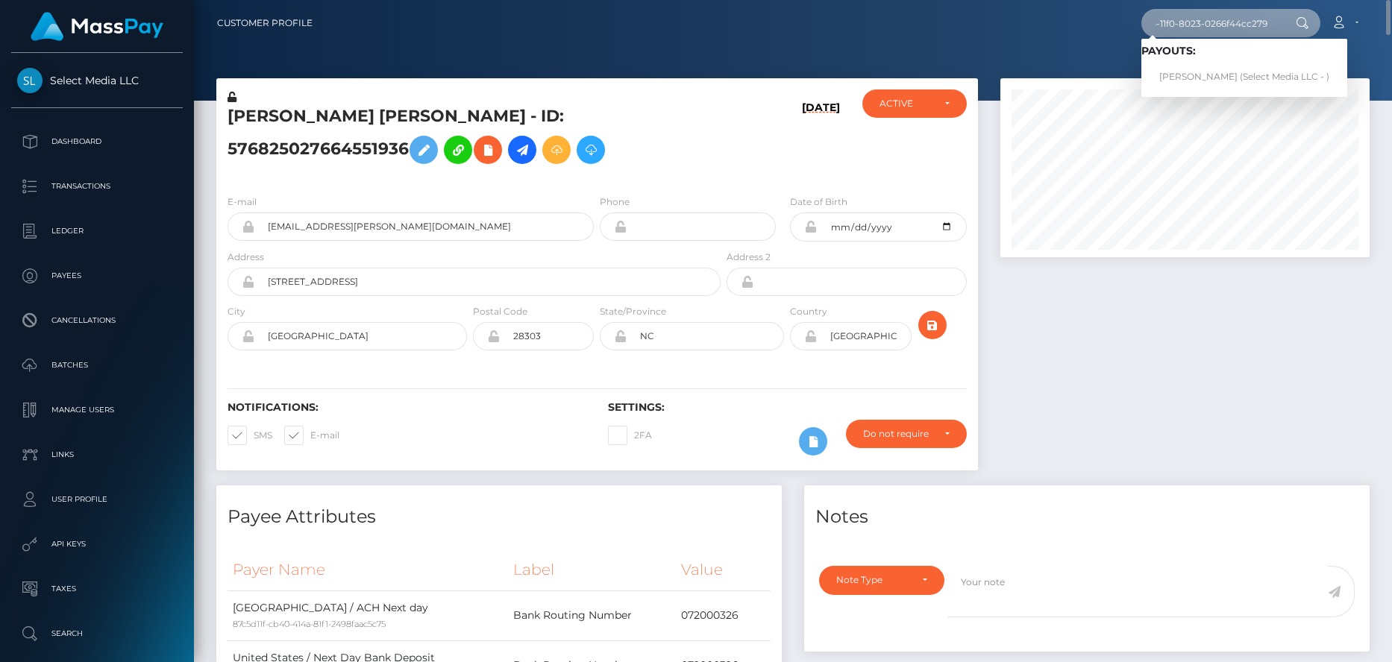
type input "8fe477b7-7c44-11f0-8023-0266f44cc279"
click at [1222, 58] on span "Payouts: KYMBERLY ANN Hardy (Select Media LLC - )" at bounding box center [1244, 68] width 206 height 46
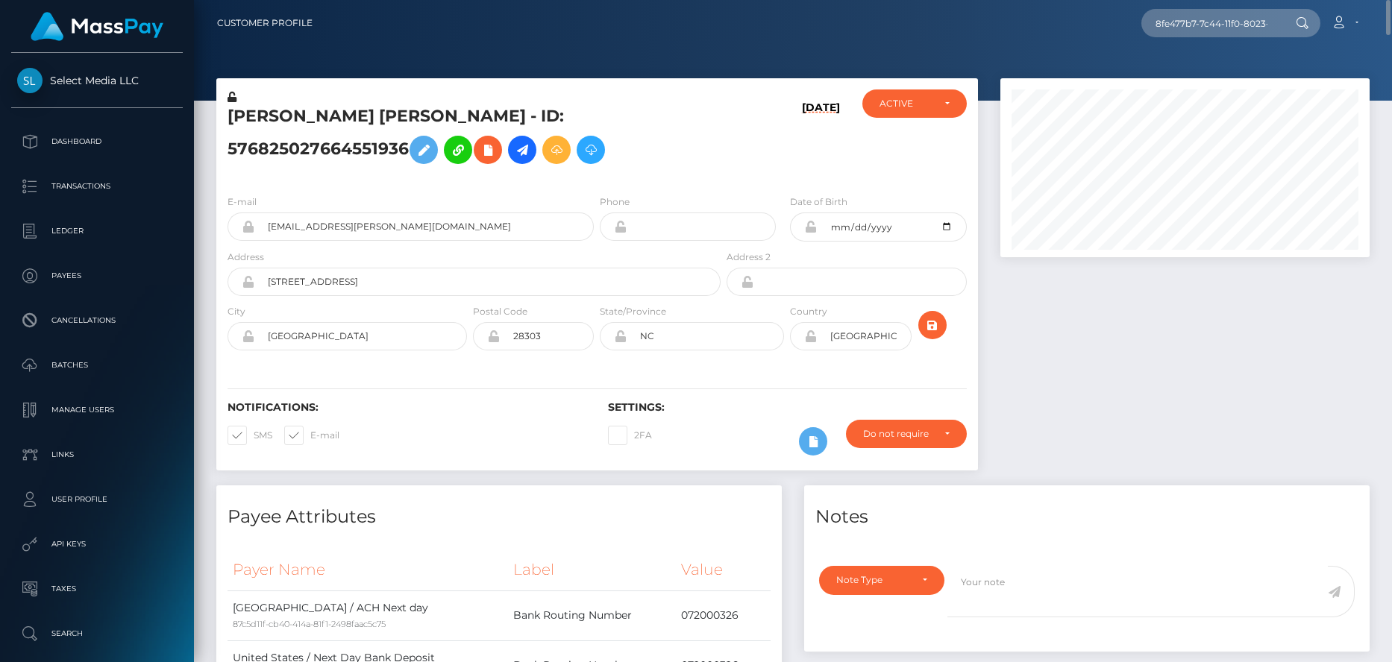
click at [1218, 70] on div at bounding box center [793, 50] width 1198 height 101
click at [1199, 27] on input "8fe477b7-7c44-11f0-8023-0266f44cc279" at bounding box center [1211, 23] width 140 height 28
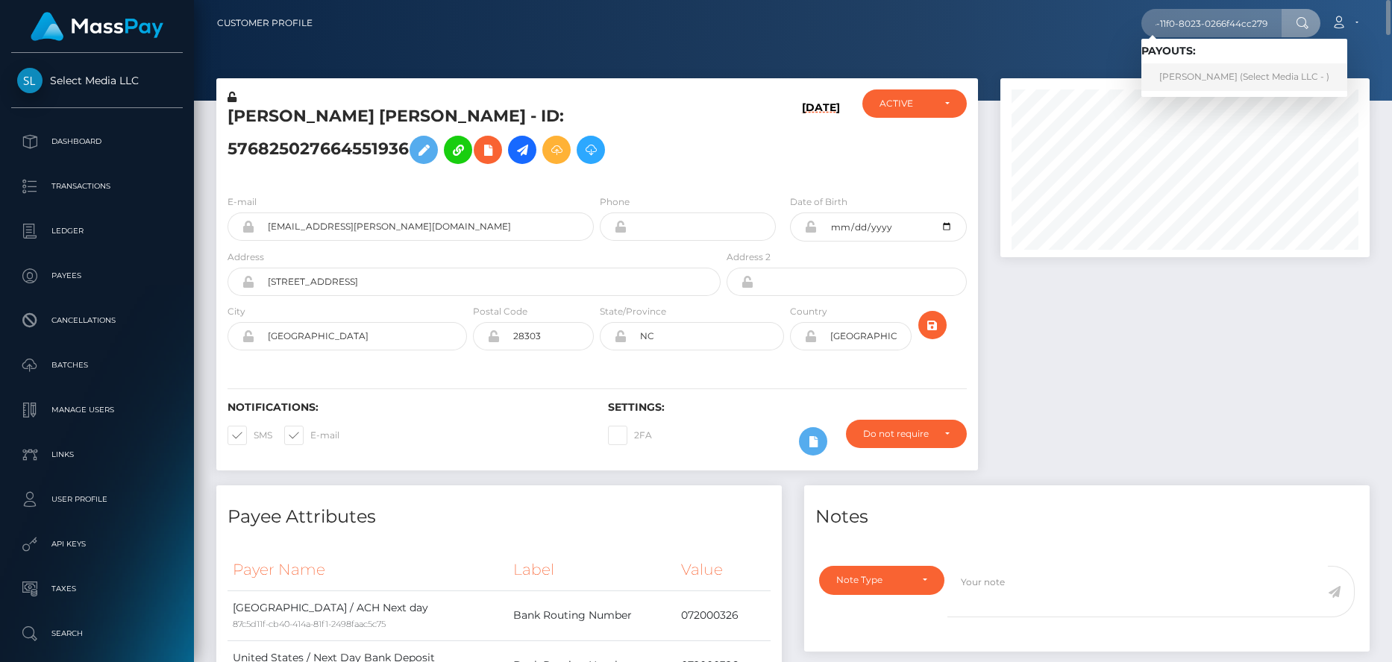
click at [1203, 81] on link "KYMBERLY ANN Hardy (Select Media LLC - )" at bounding box center [1244, 77] width 206 height 28
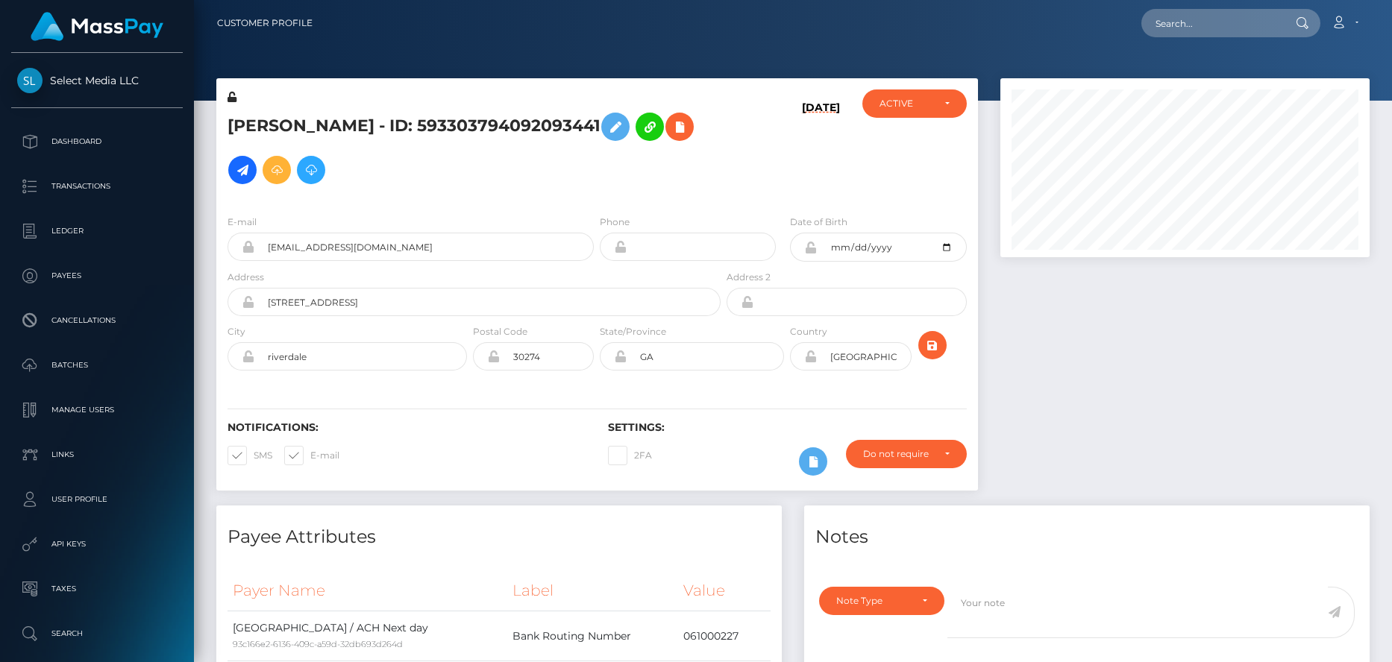
scroll to position [179, 370]
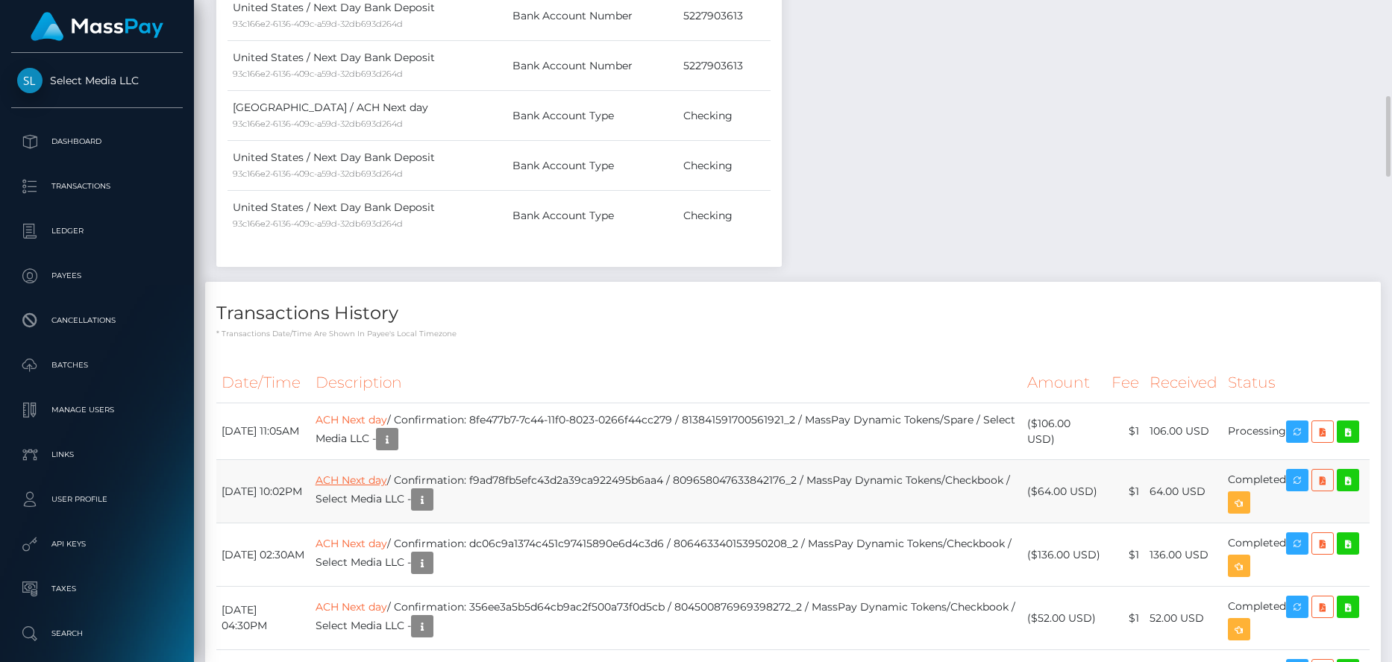
click at [387, 486] on link "ACH Next day" at bounding box center [352, 480] width 72 height 13
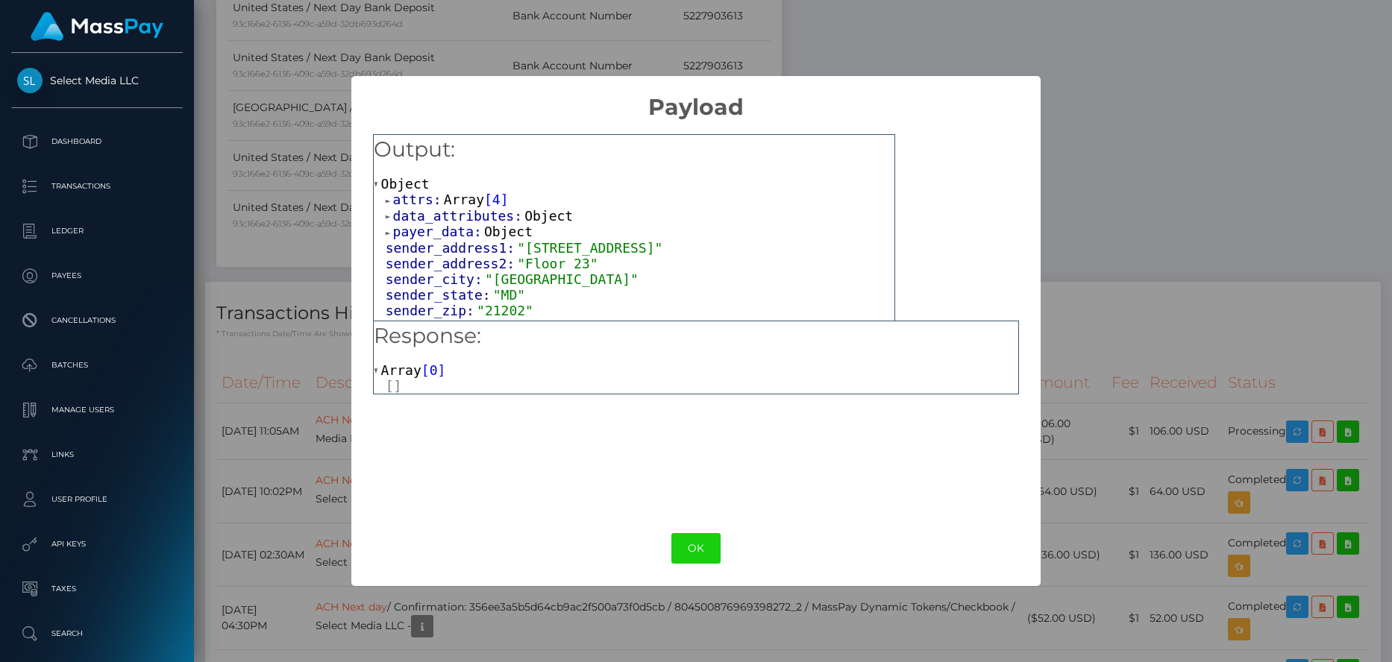
click at [456, 198] on span "Array" at bounding box center [464, 200] width 40 height 16
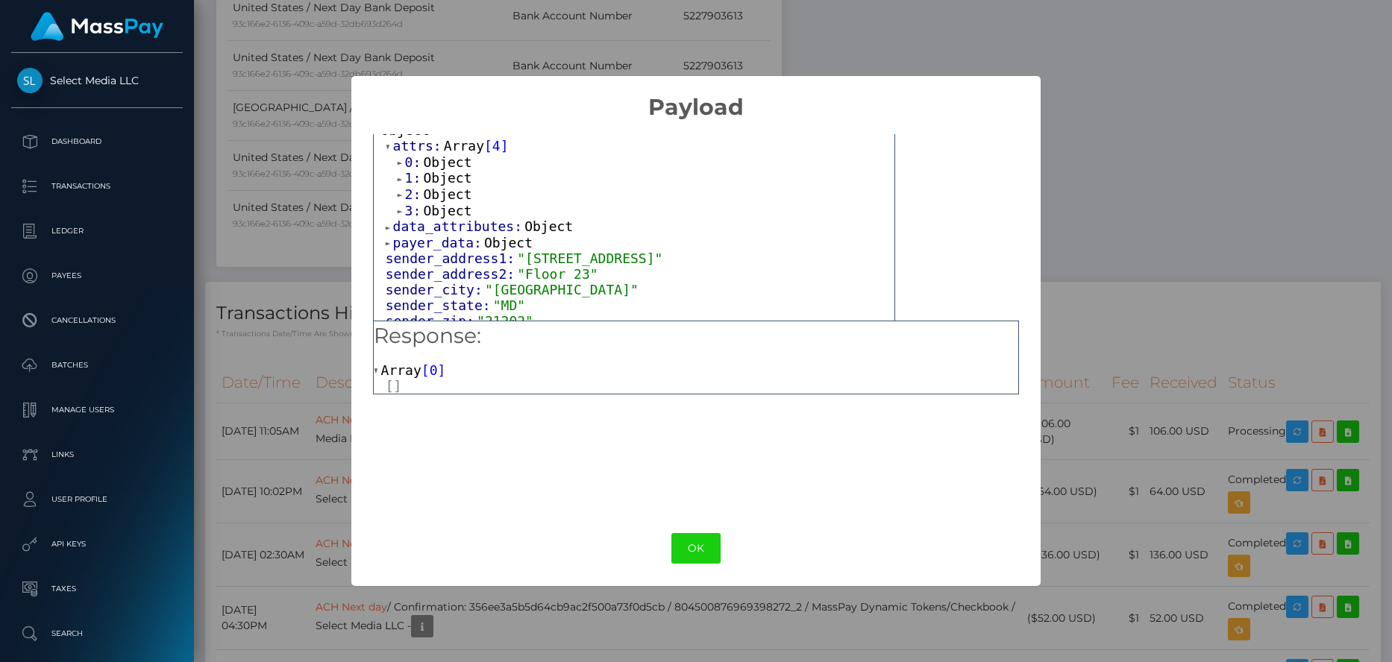
scroll to position [75, 0]
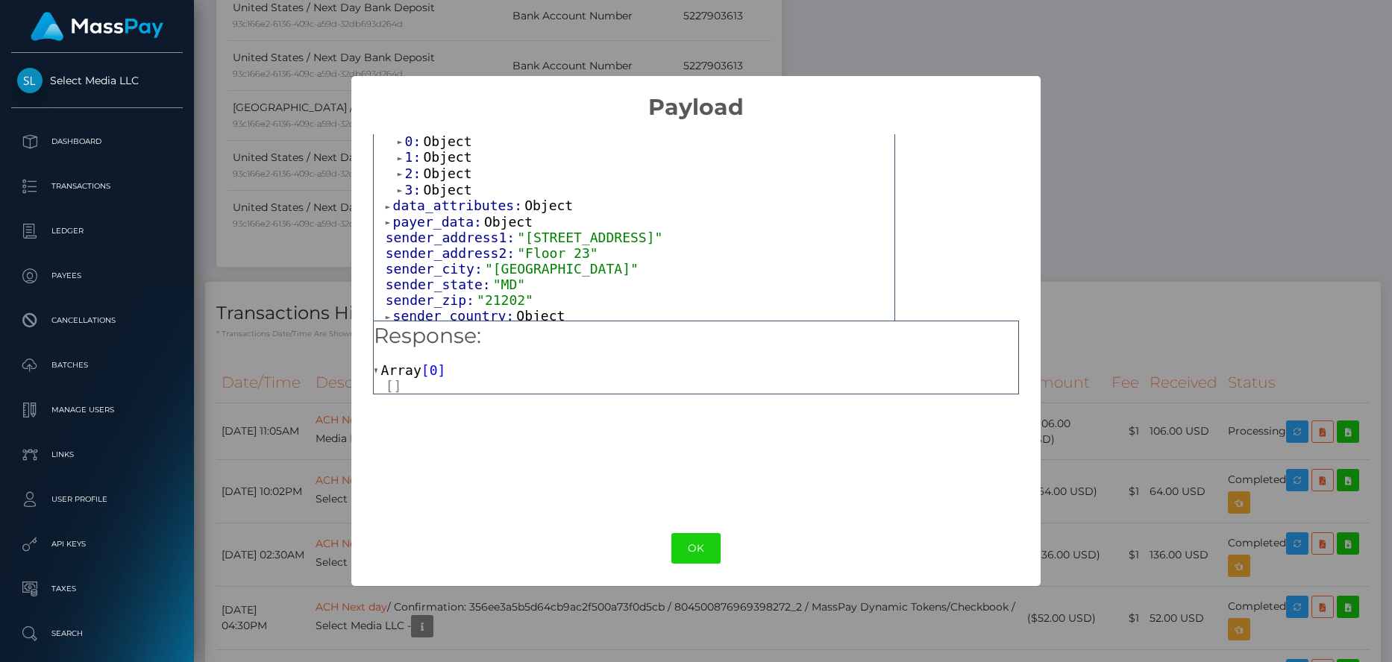
click at [452, 192] on span "Object" at bounding box center [447, 190] width 48 height 16
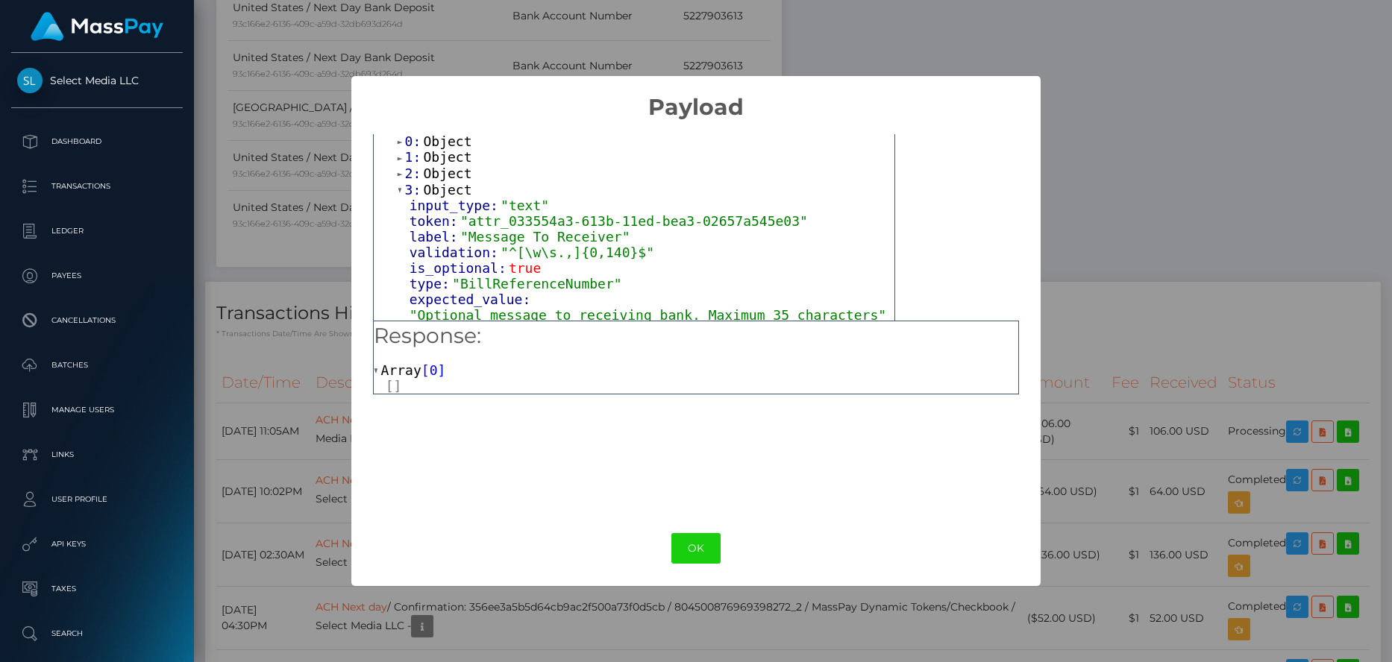
click at [452, 179] on span "Object" at bounding box center [447, 174] width 48 height 16
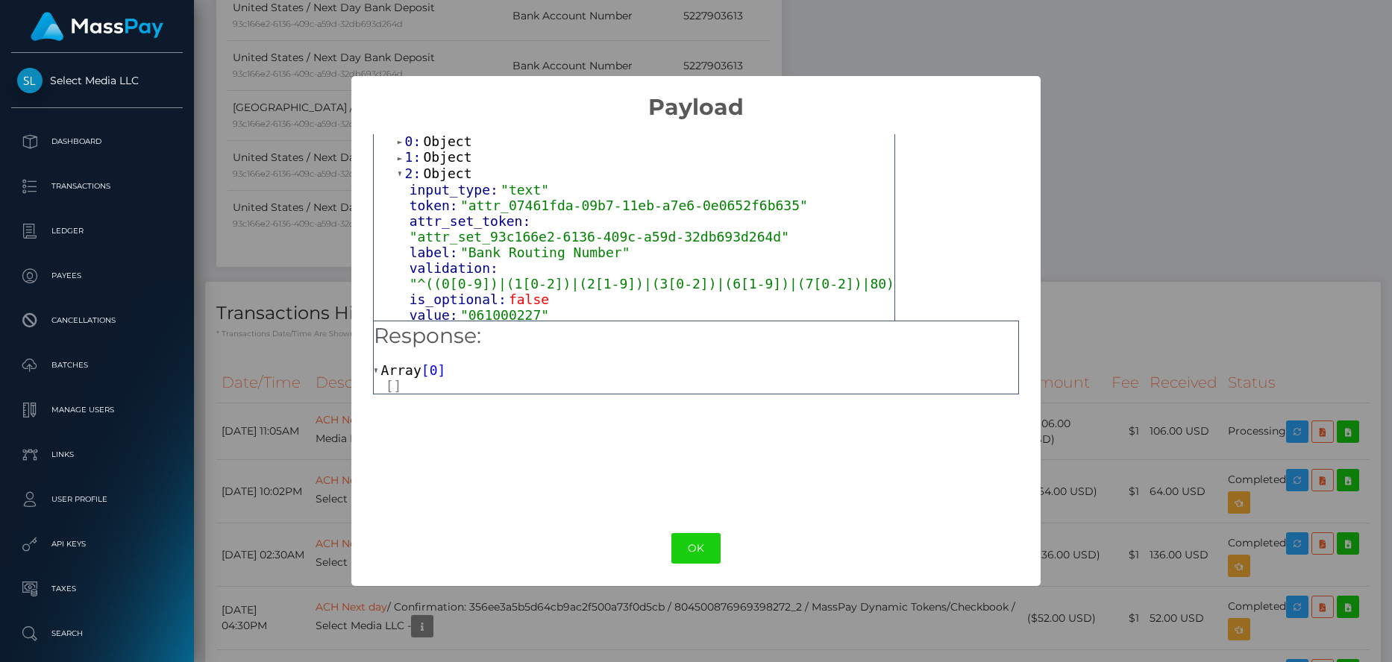
click at [462, 157] on span "Object" at bounding box center [447, 157] width 48 height 16
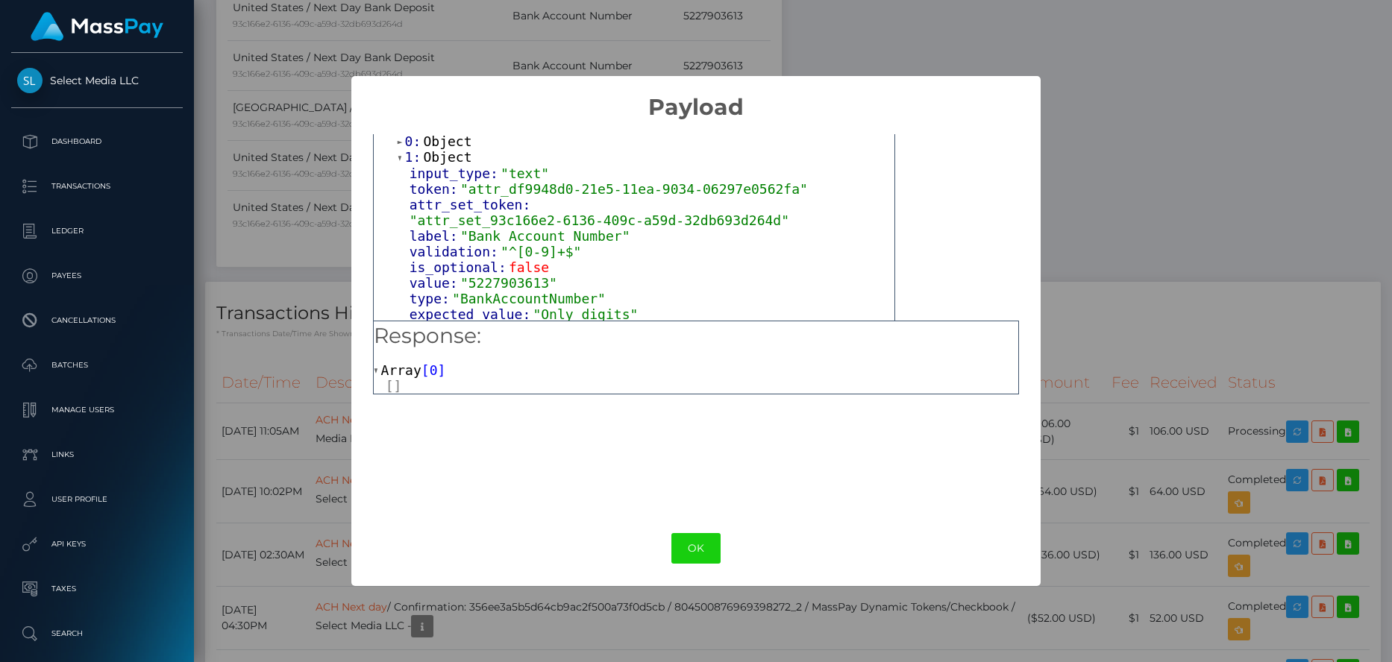
click at [526, 265] on span "false" at bounding box center [529, 268] width 40 height 16
click at [526, 275] on span ""5227903613"" at bounding box center [508, 283] width 97 height 16
click at [524, 275] on span ""5227903613"" at bounding box center [508, 283] width 97 height 16
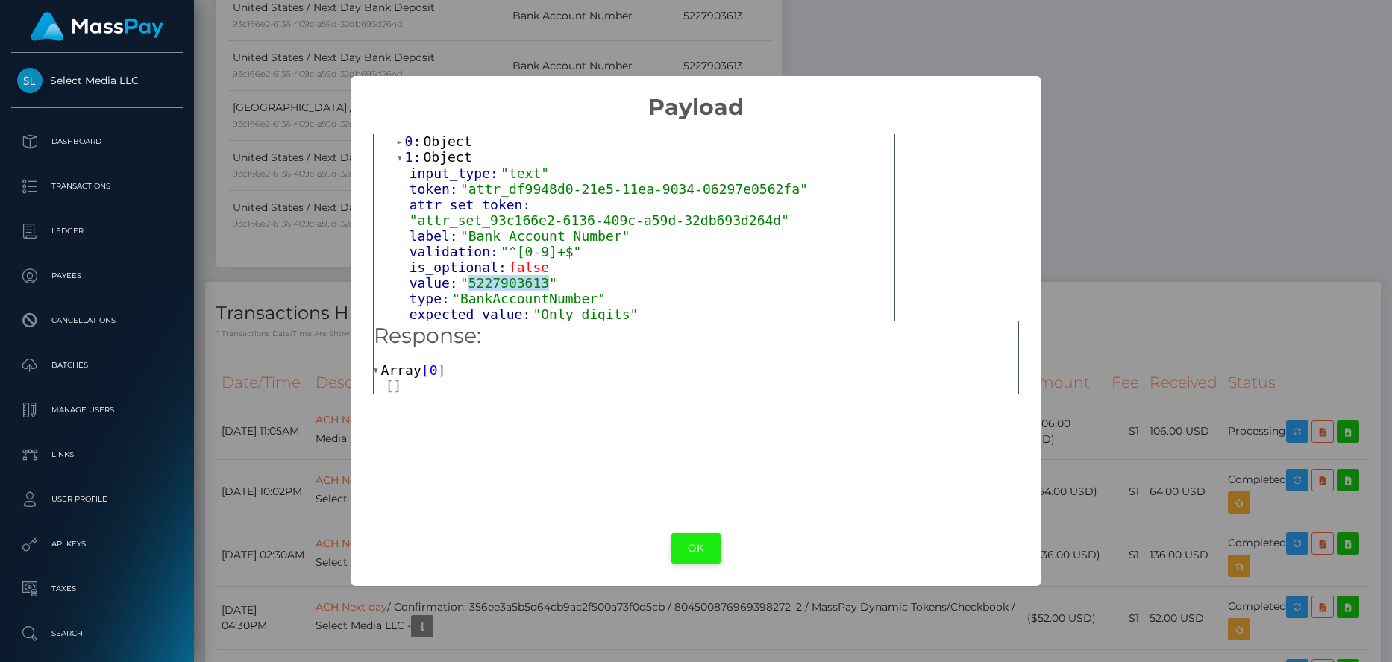
click at [707, 540] on button "OK" at bounding box center [695, 548] width 49 height 31
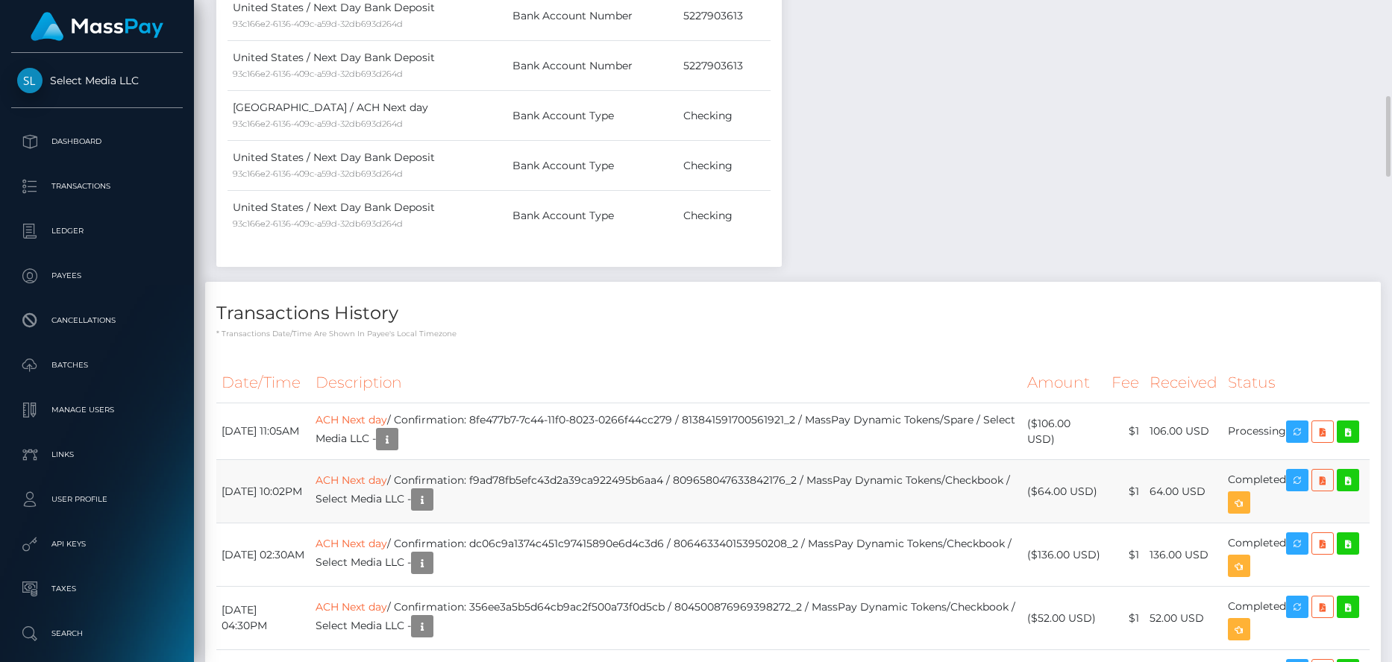
click at [422, 475] on td "ACH Next day / Confirmation: f9ad78fb5efc43d2a39ca922495b6aa4 / 809658047633842…" at bounding box center [666, 491] width 712 height 63
click at [387, 484] on link "ACH Next day" at bounding box center [352, 480] width 72 height 13
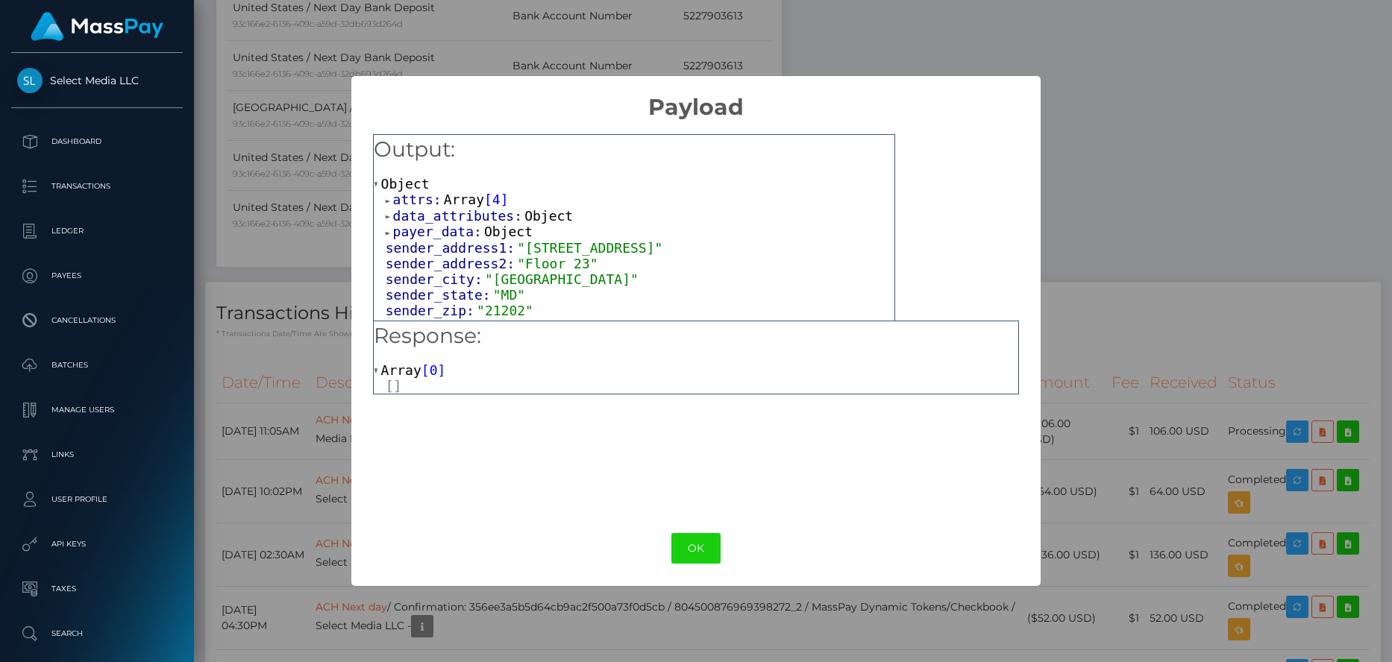
click at [462, 202] on span "Array" at bounding box center [464, 200] width 40 height 16
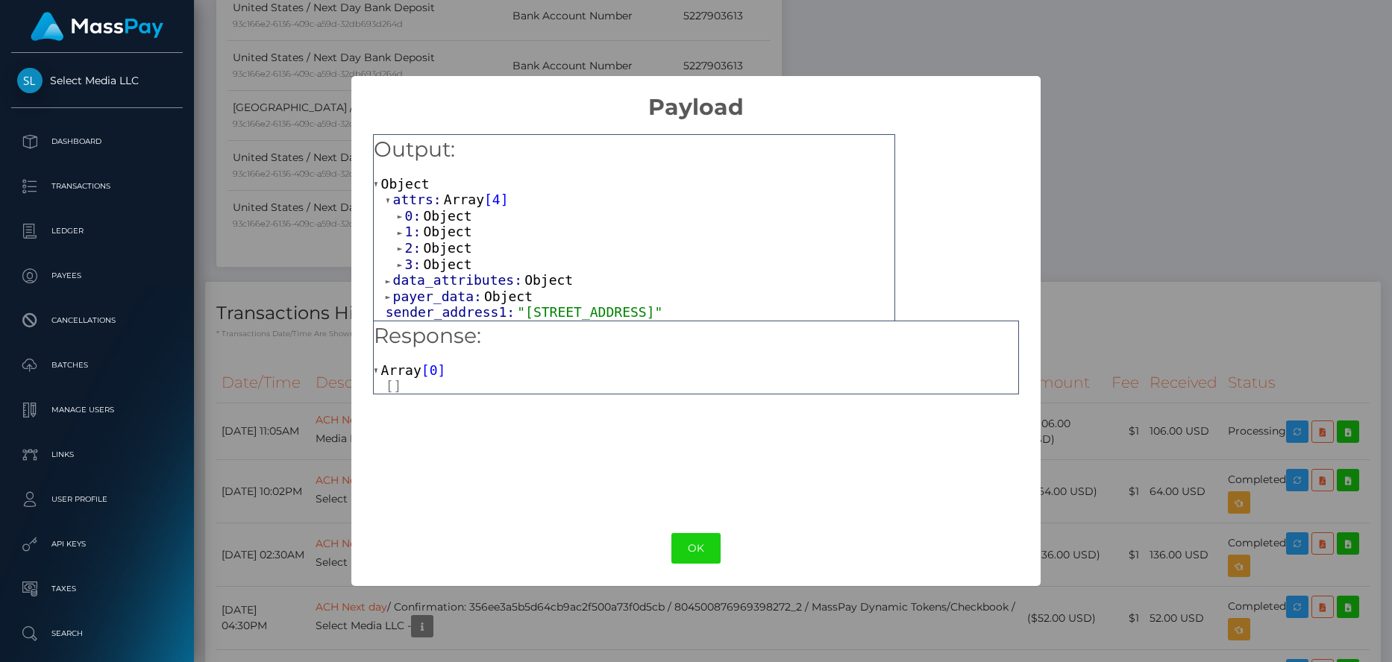
click at [445, 266] on span "Object" at bounding box center [447, 265] width 48 height 16
click at [445, 254] on span "Object" at bounding box center [447, 248] width 48 height 16
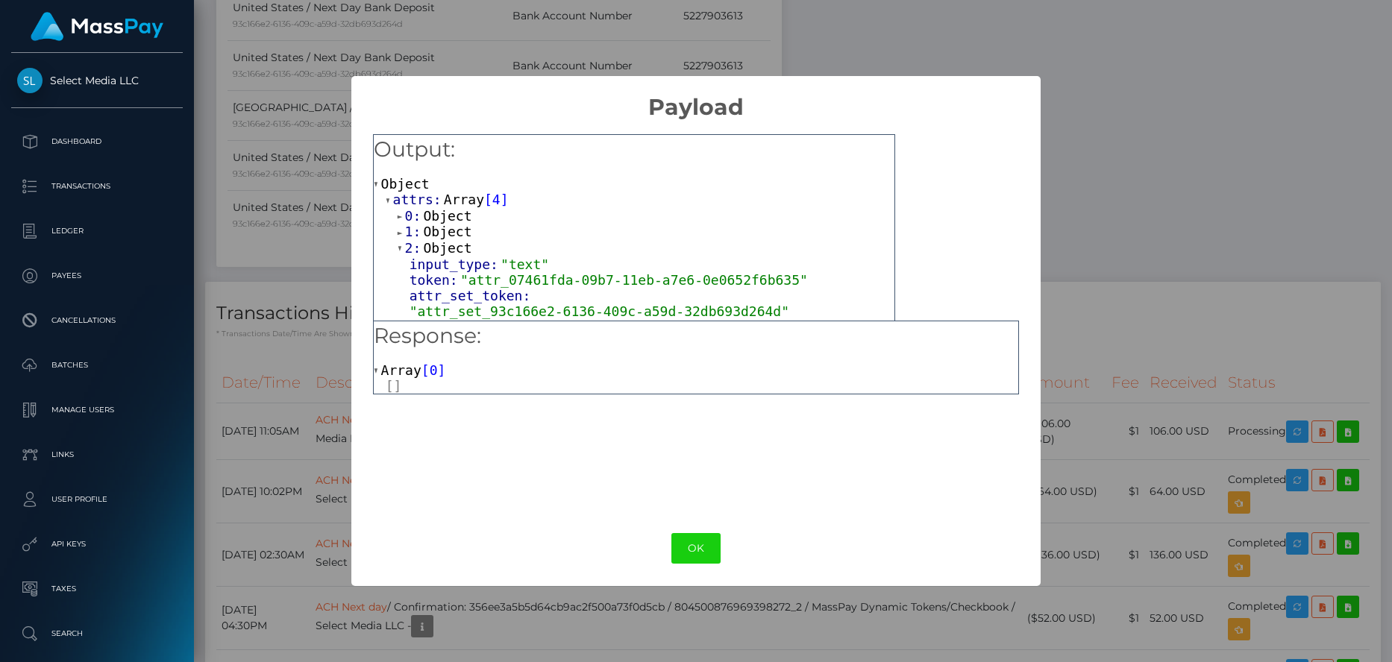
drag, startPoint x: 448, startPoint y: 235, endPoint x: 448, endPoint y: 225, distance: 10.4
click at [448, 234] on span "Object" at bounding box center [447, 232] width 48 height 16
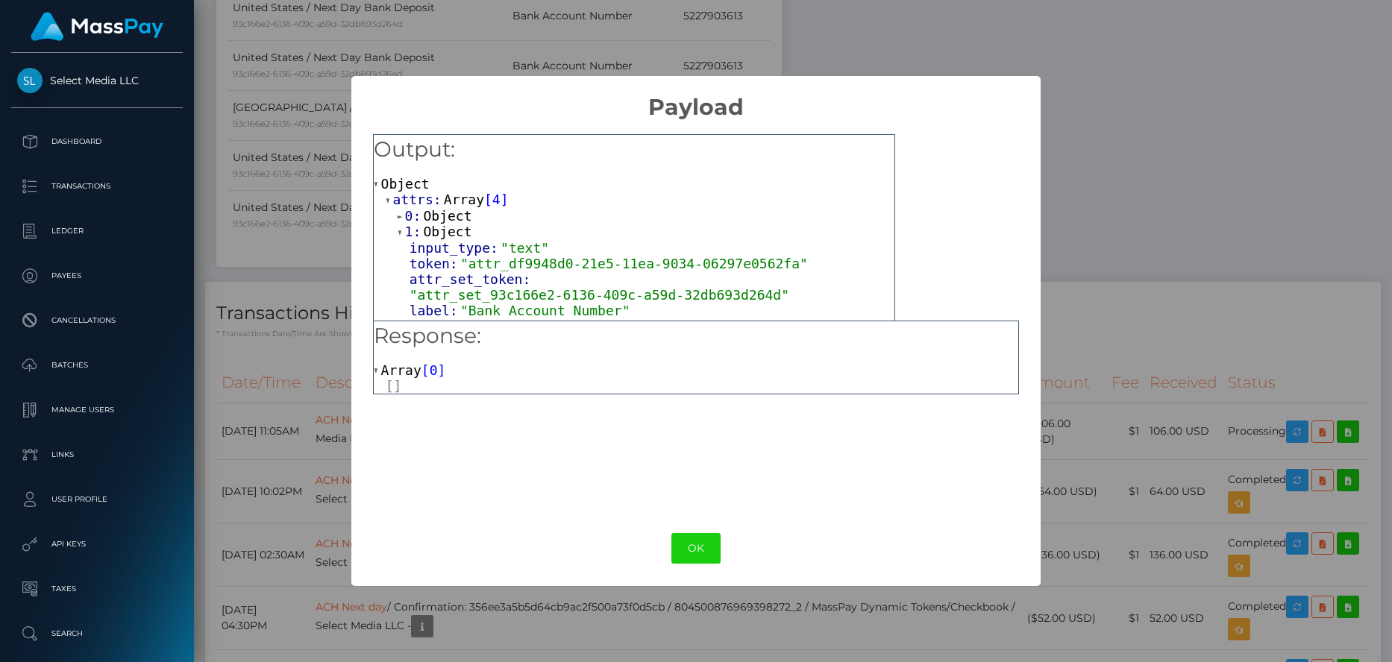
click at [448, 220] on span "Object" at bounding box center [447, 216] width 48 height 16
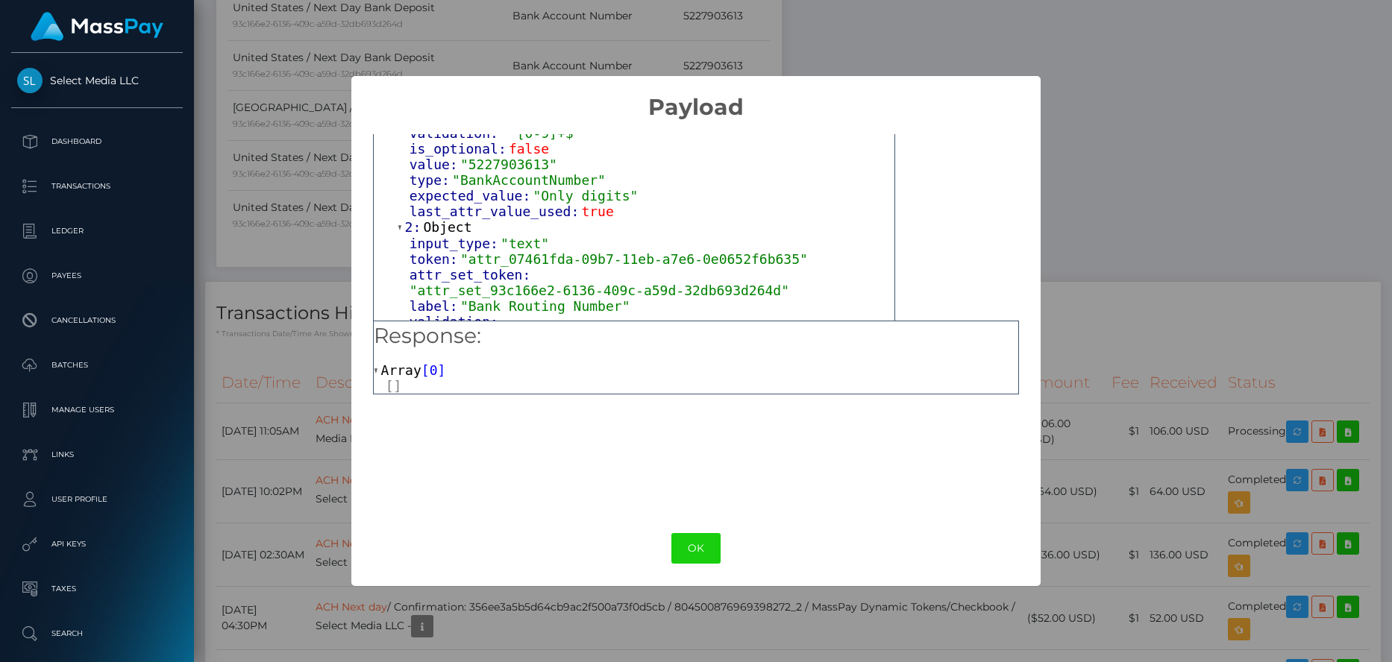
scroll to position [440, 0]
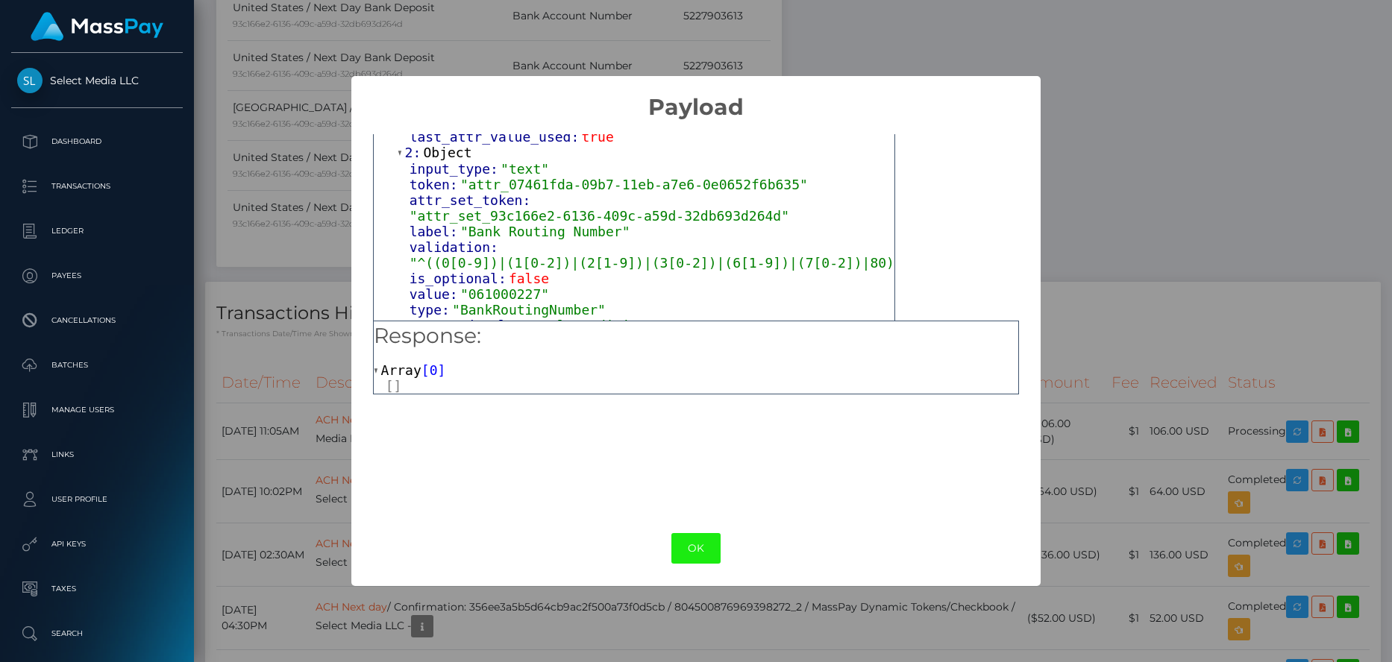
click at [679, 542] on button "OK" at bounding box center [695, 548] width 49 height 31
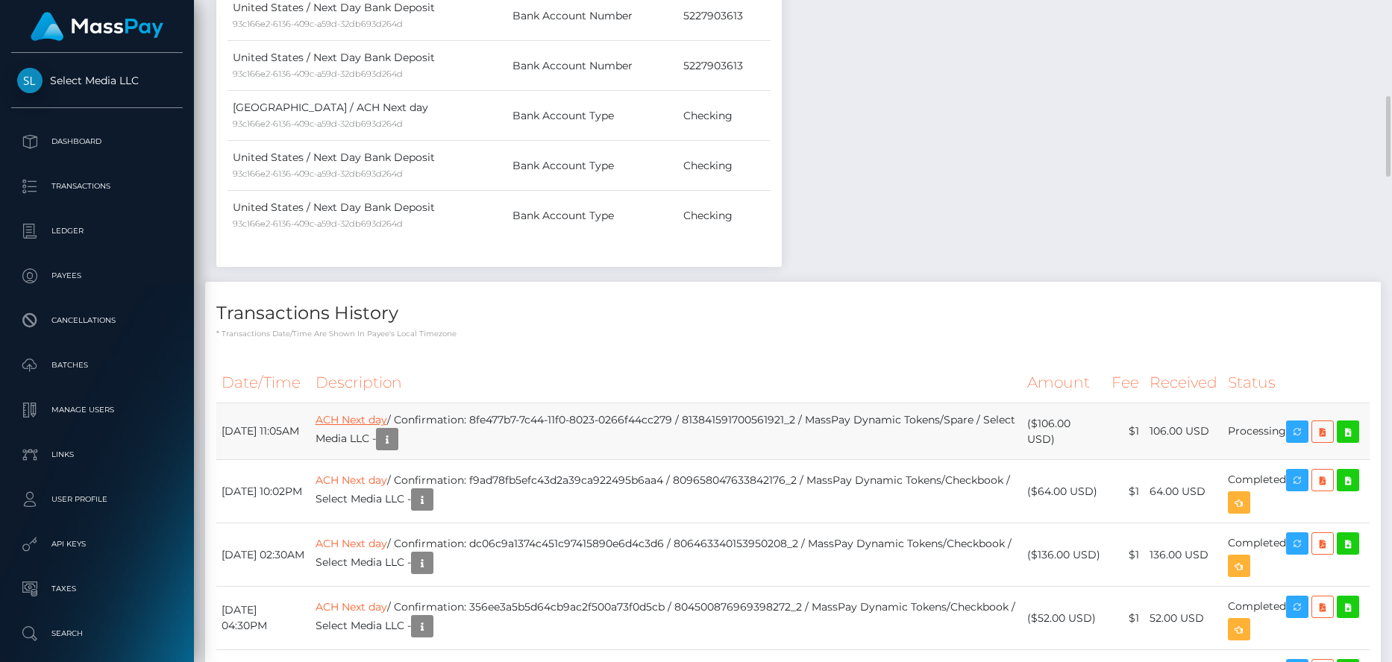
click at [387, 418] on link "ACH Next day" at bounding box center [352, 419] width 72 height 13
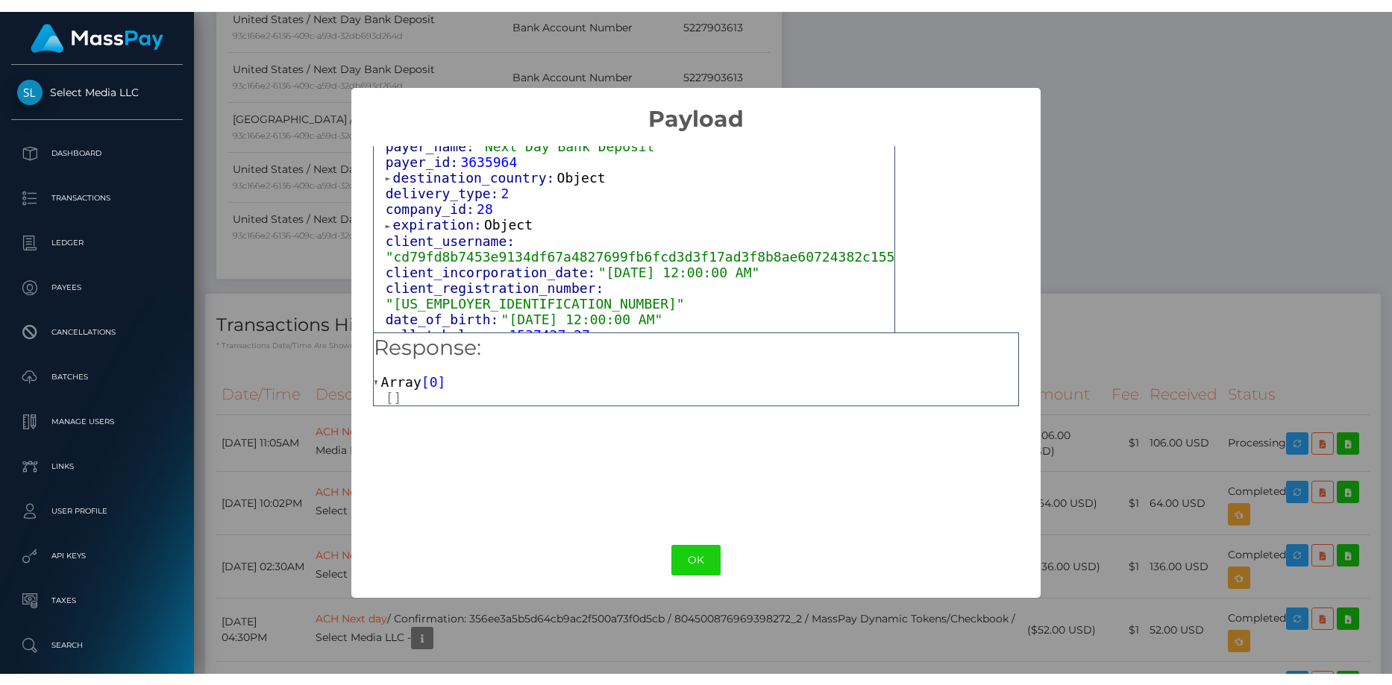
scroll to position [935, 0]
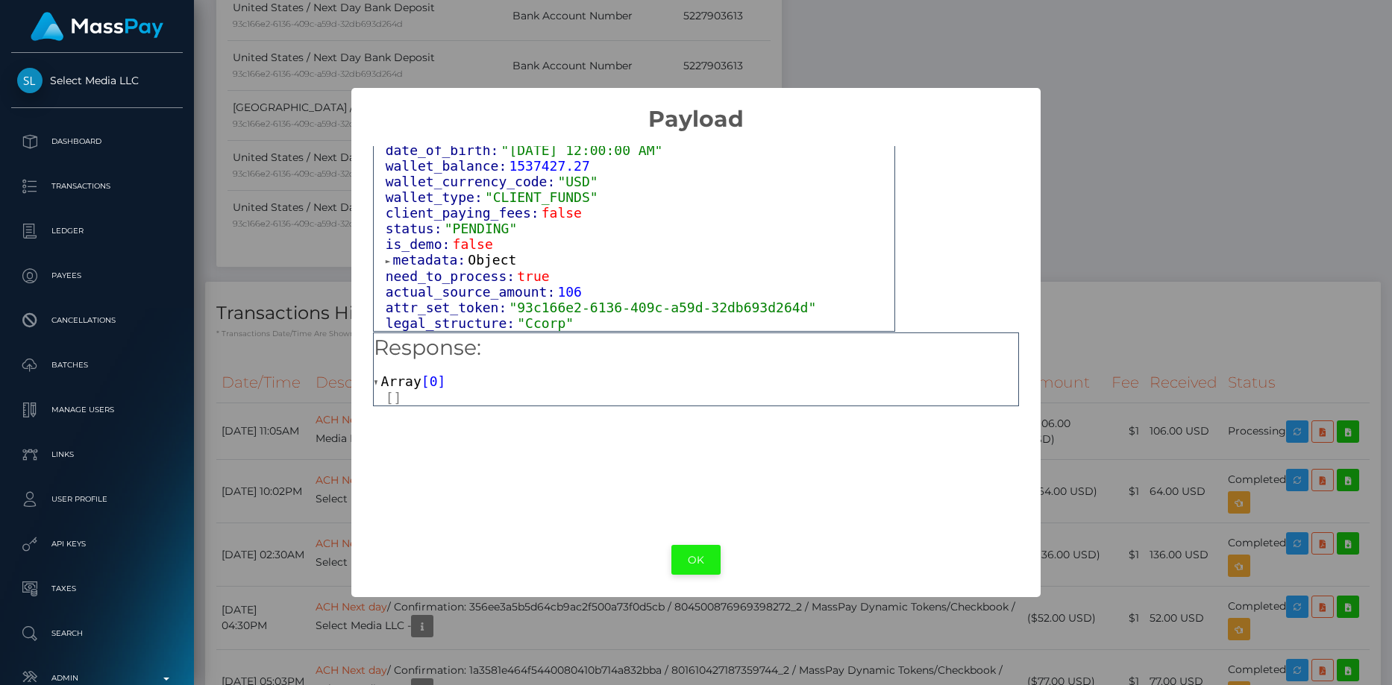
click at [685, 559] on button "OK" at bounding box center [695, 560] width 49 height 31
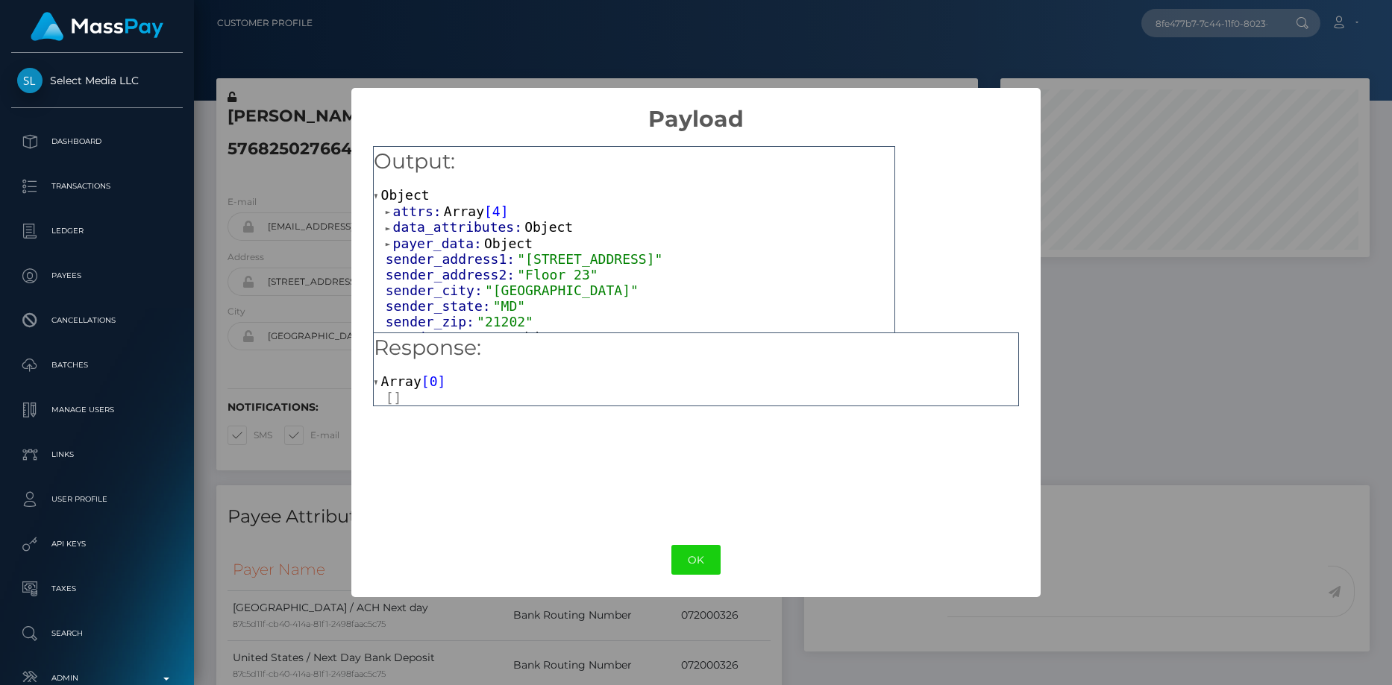
scroll to position [179, 370]
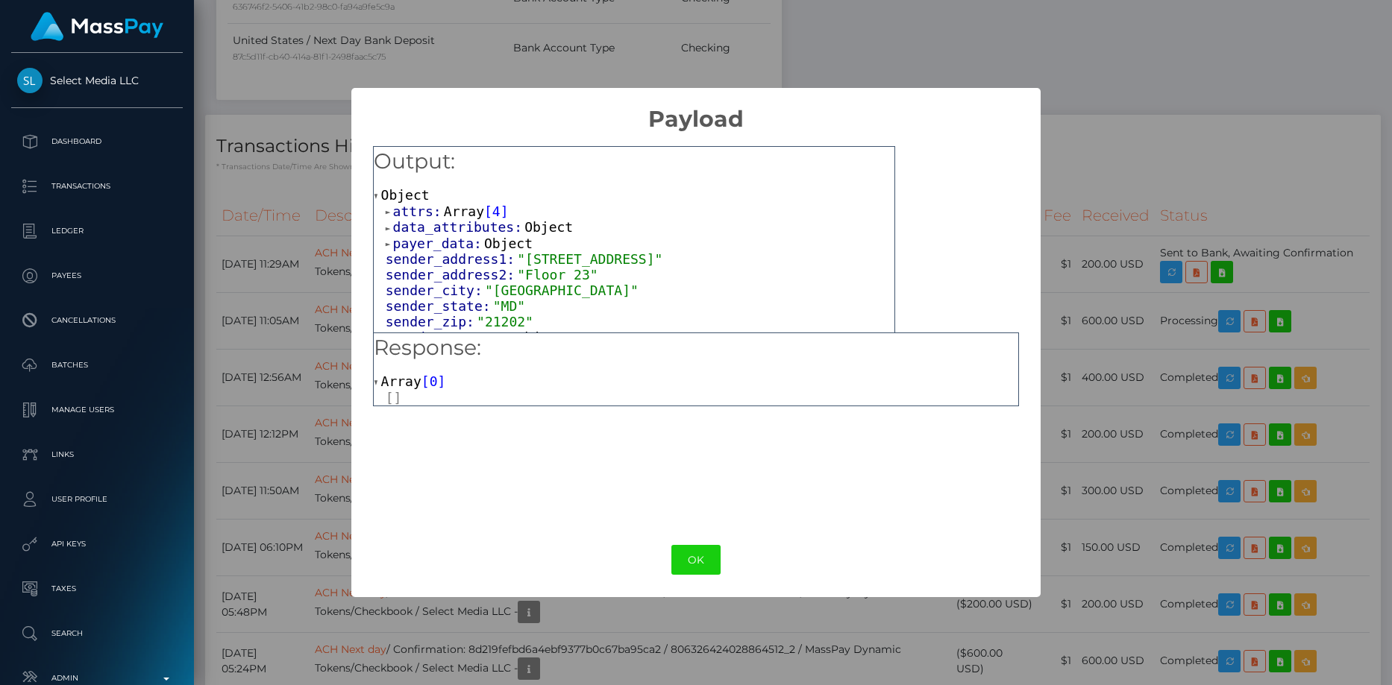
click at [323, 306] on div "× Payload Output: Object attrs: Array [ 4 ] data_attributes: Object payer_data:…" at bounding box center [696, 342] width 1392 height 685
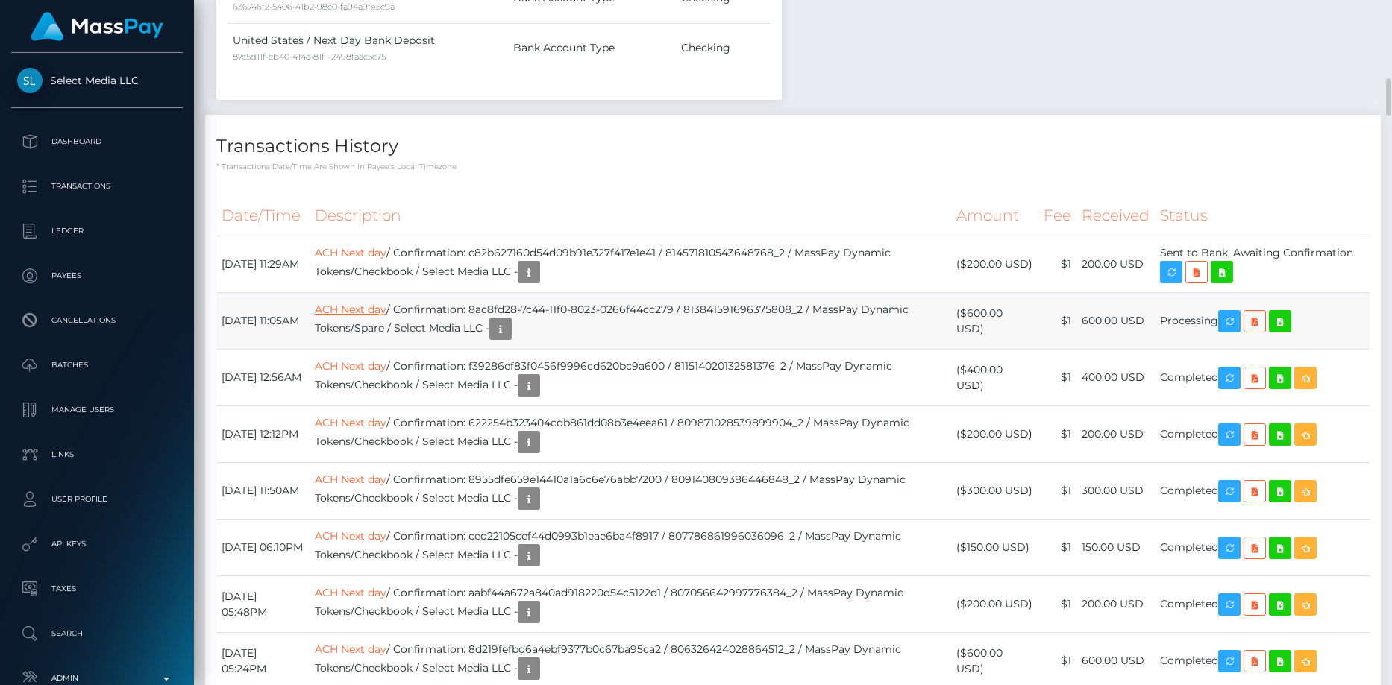
click at [381, 316] on link "ACH Next day" at bounding box center [351, 309] width 72 height 13
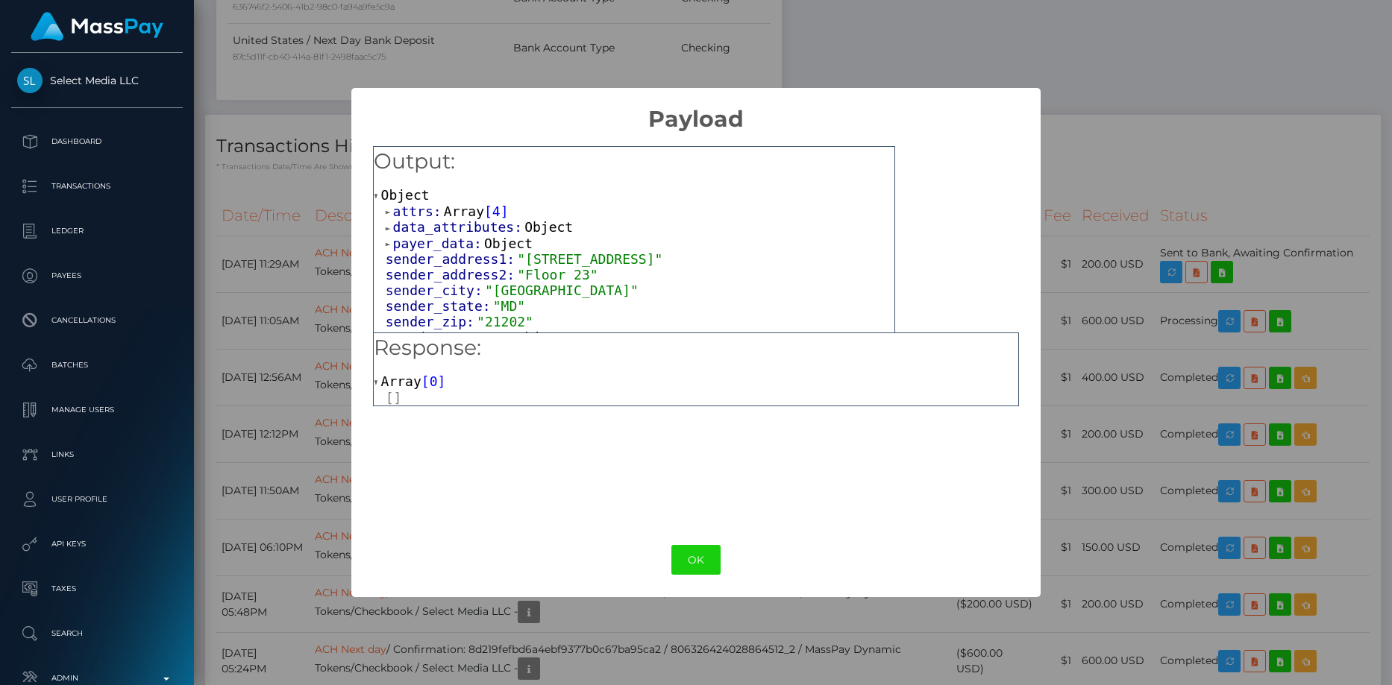
click at [416, 389] on span "Array" at bounding box center [401, 382] width 40 height 16
click at [416, 388] on span "Array" at bounding box center [401, 382] width 40 height 16
click at [297, 347] on div "× Payload Output: Object attrs: Array [ 4 ] data_attributes: Object payer_data:…" at bounding box center [696, 342] width 1392 height 685
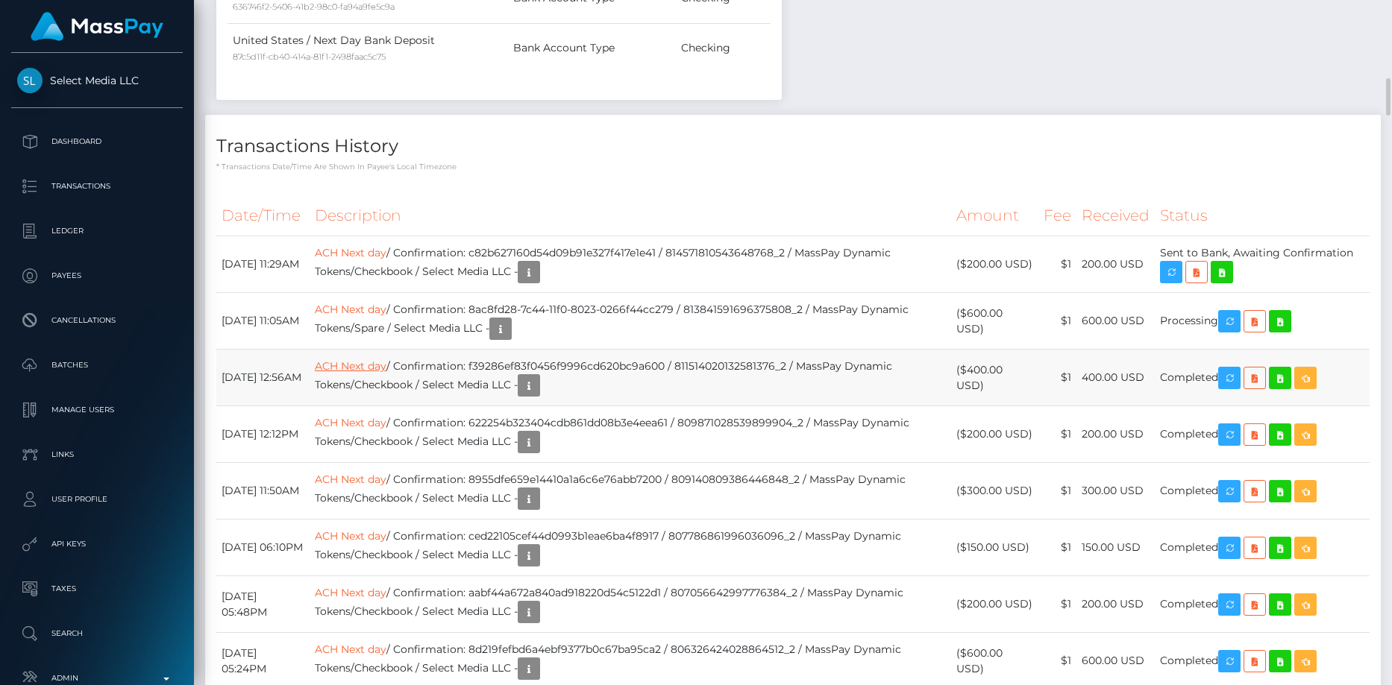
click at [386, 373] on link "ACH Next day" at bounding box center [351, 366] width 72 height 13
